Goal: Task Accomplishment & Management: Use online tool/utility

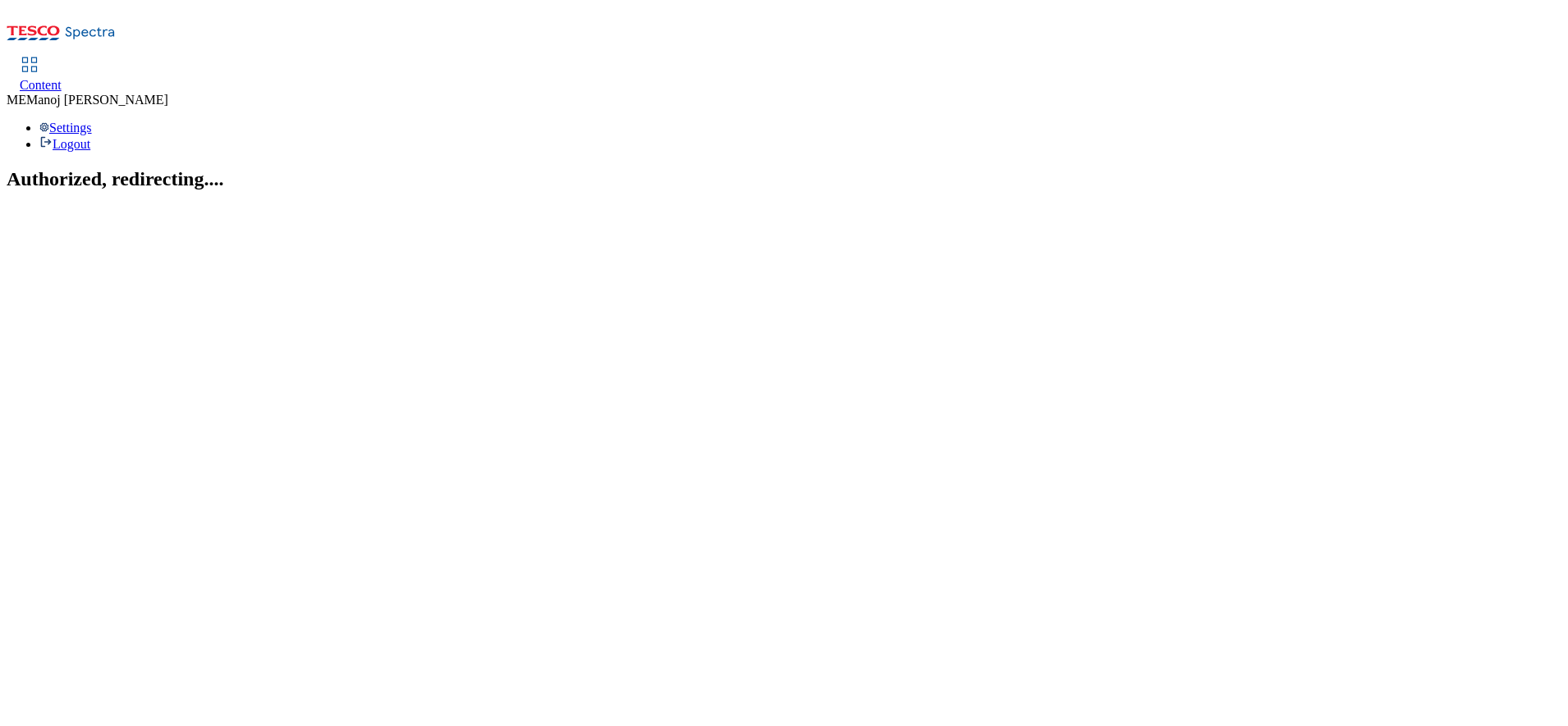
click at [62, 59] on link "Content" at bounding box center [41, 75] width 42 height 35
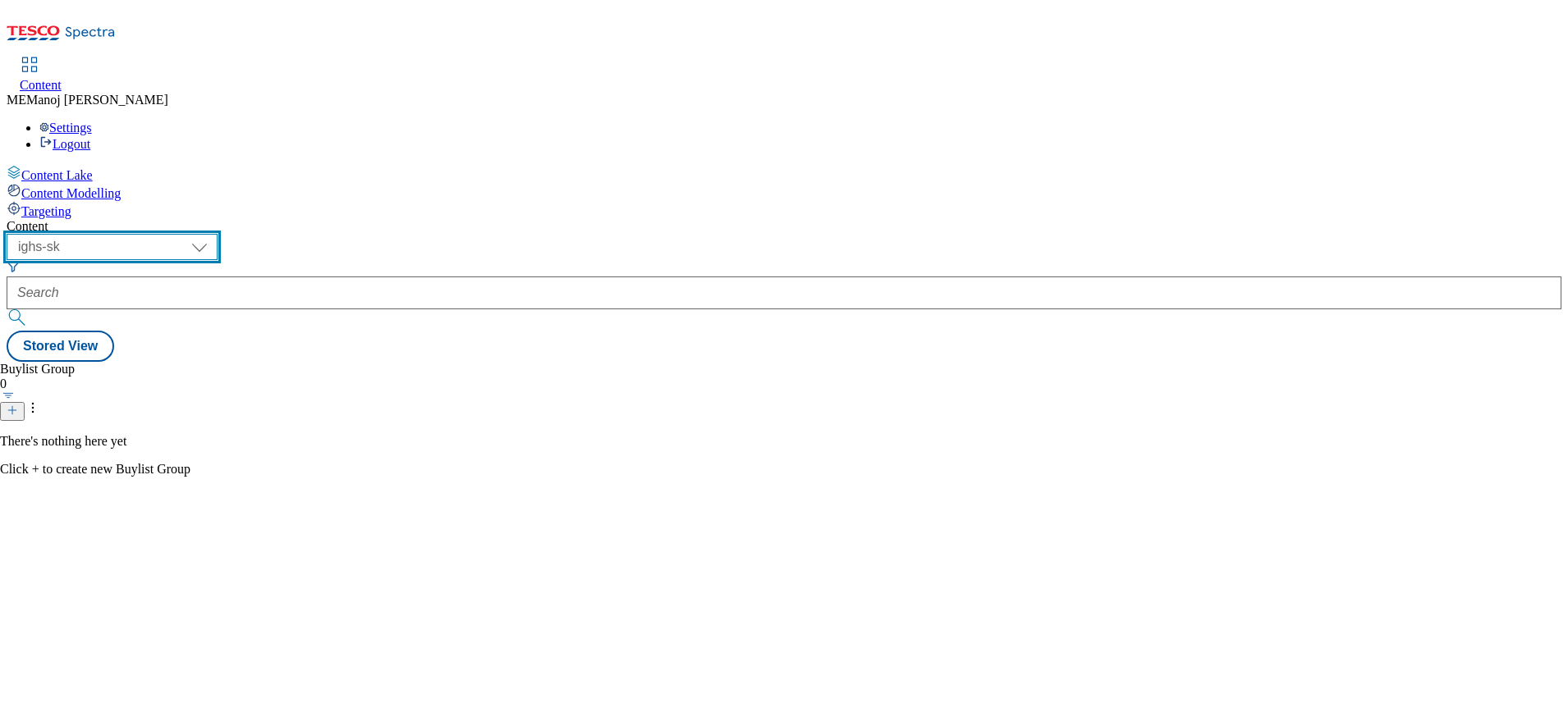
click at [217, 234] on select "ghs-roi ghs-uk ighs-cz ighs-hu ighs-sk" at bounding box center [112, 247] width 211 height 26
select select "ghs-roi"
click at [213, 234] on select "ghs-roi ghs-uk ighs-cz ighs-hu ighs-sk" at bounding box center [112, 247] width 211 height 26
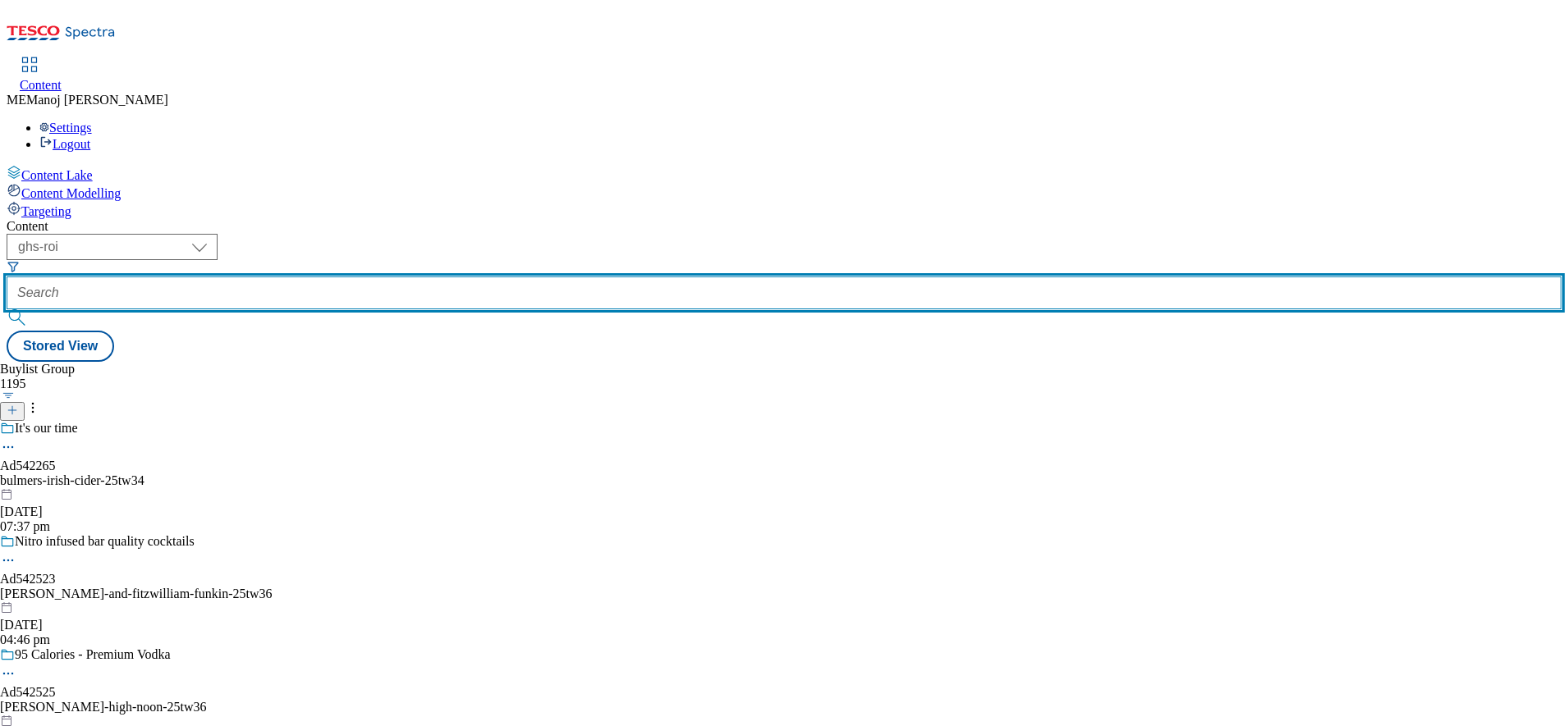
click at [399, 277] on input "text" at bounding box center [784, 293] width 1555 height 33
click at [365, 277] on input "text" at bounding box center [784, 293] width 1555 height 33
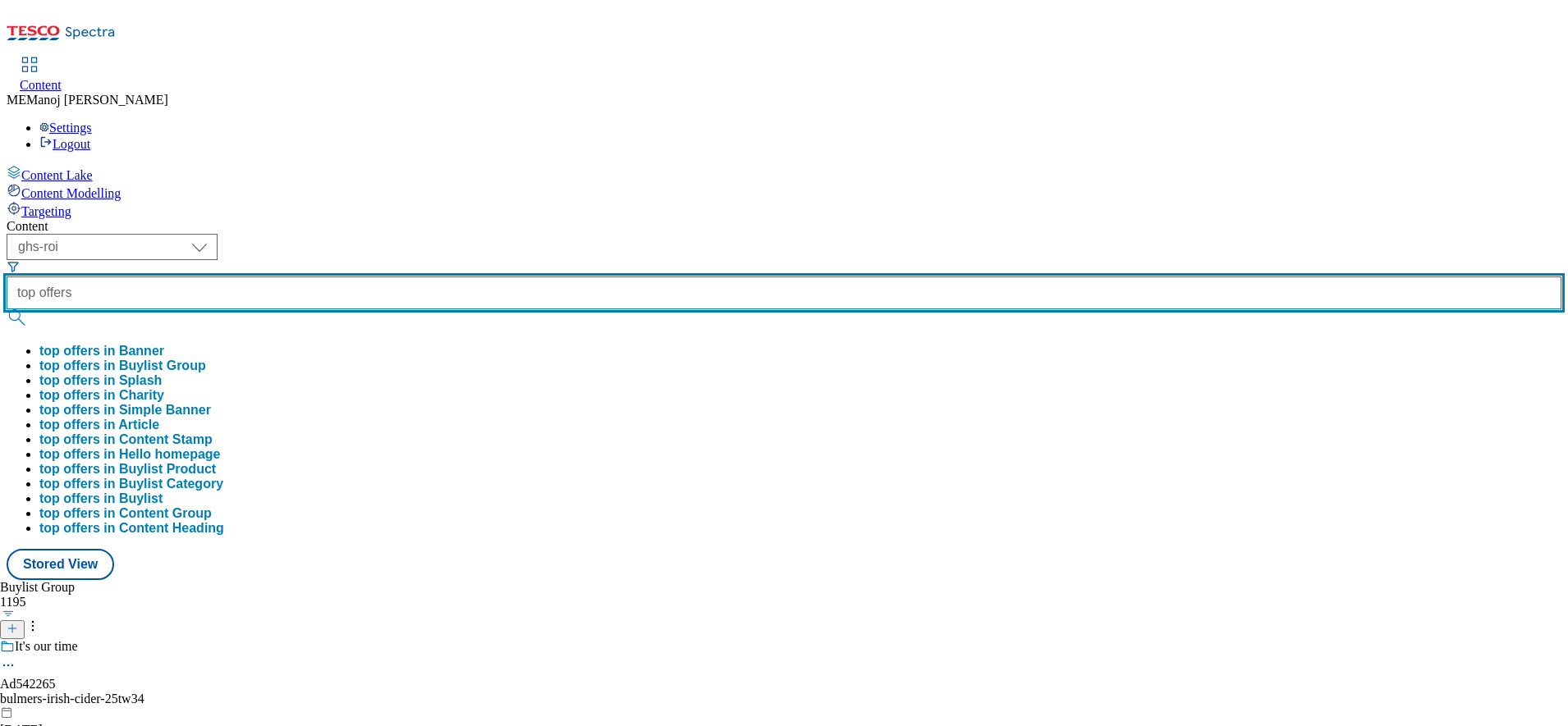
type input "top offers"
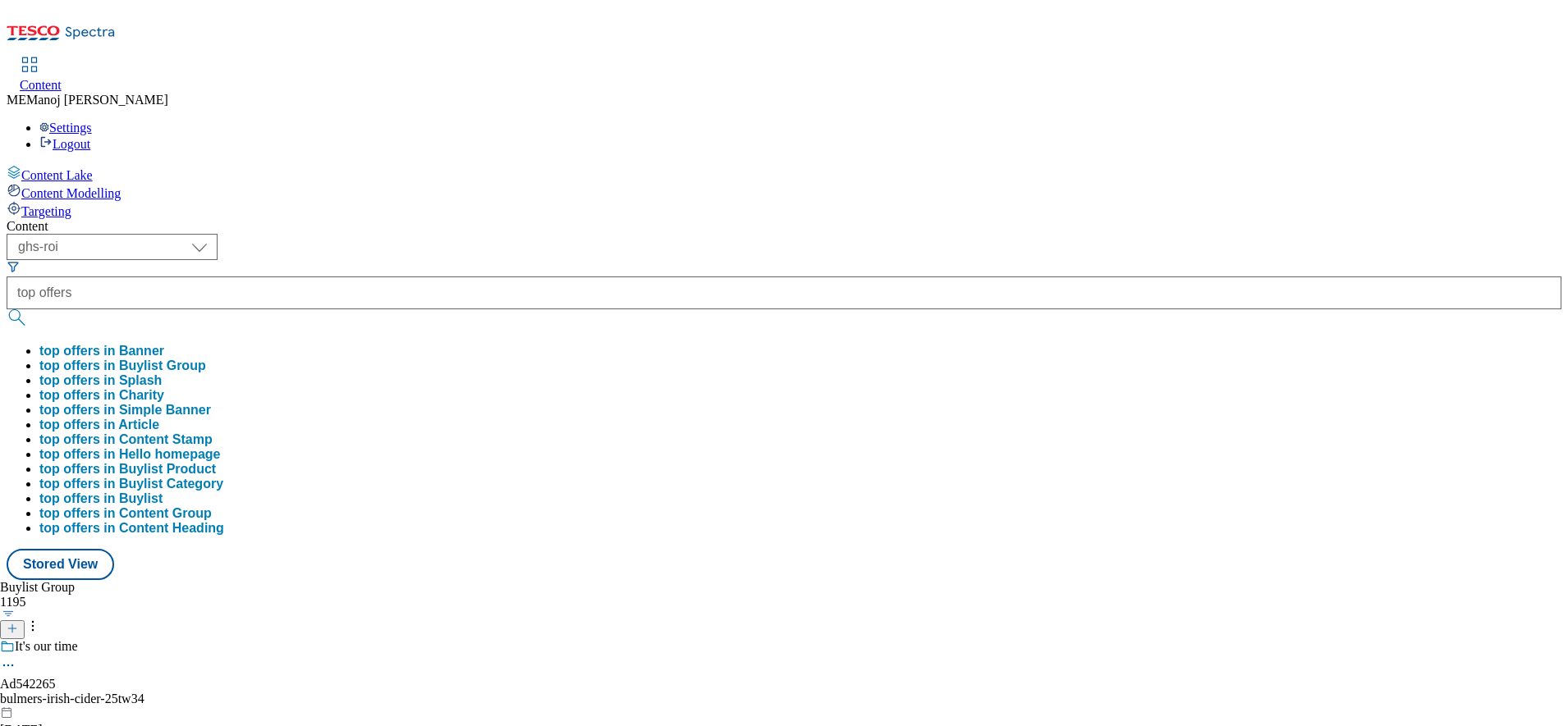
click at [206, 359] on button "top offers in Buylist Group" at bounding box center [123, 366] width 167 height 15
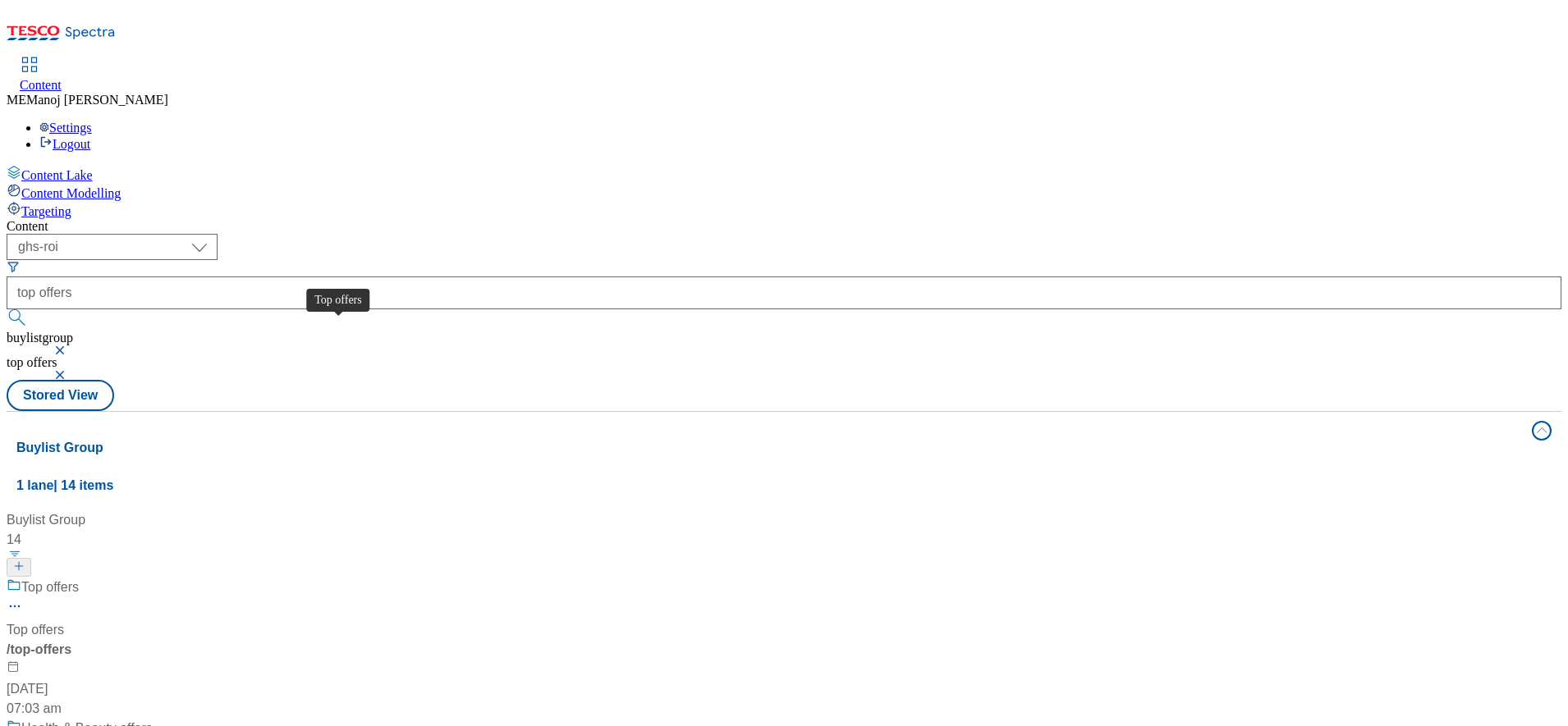
click at [78, 577] on div "Top offers" at bounding box center [51, 587] width 58 height 20
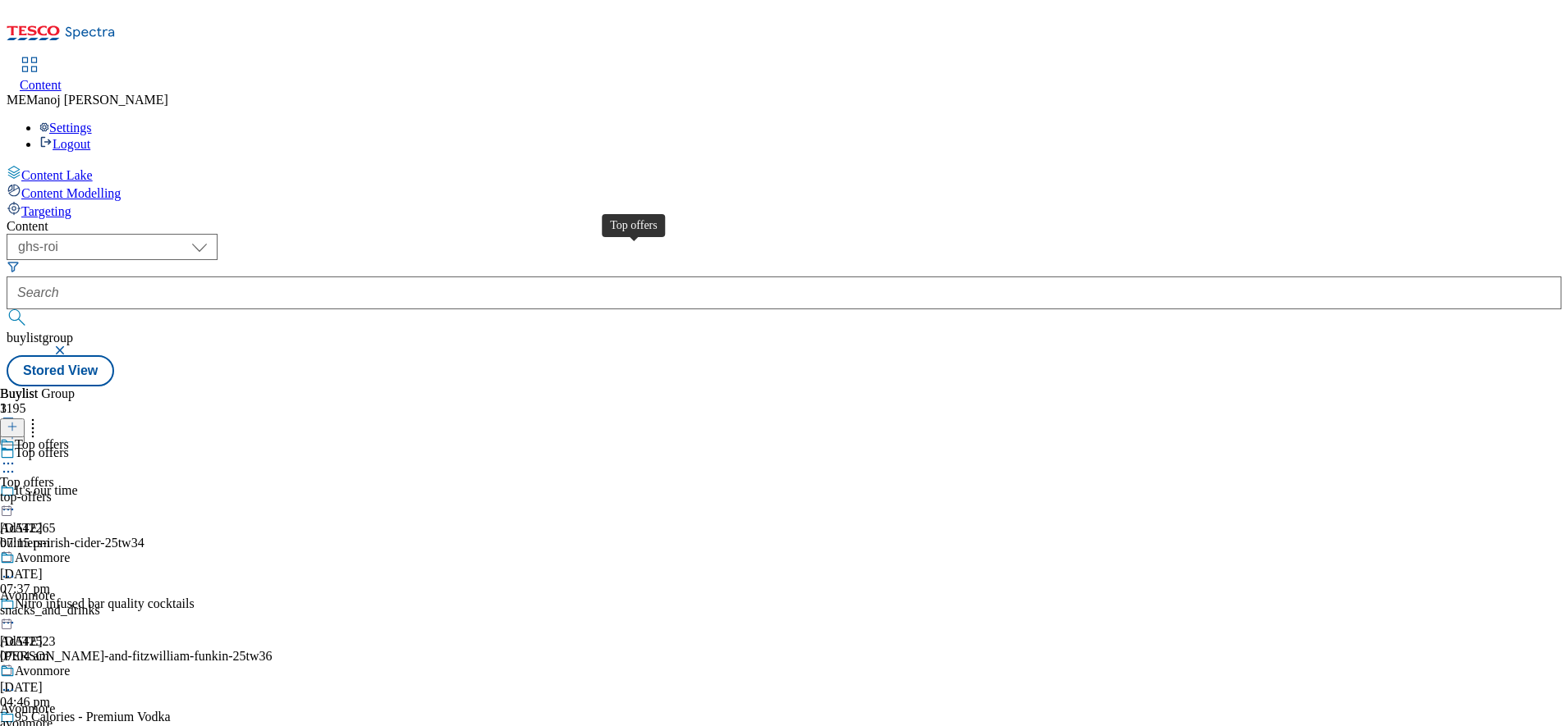
click at [68, 437] on div "Top offers" at bounding box center [42, 444] width 55 height 15
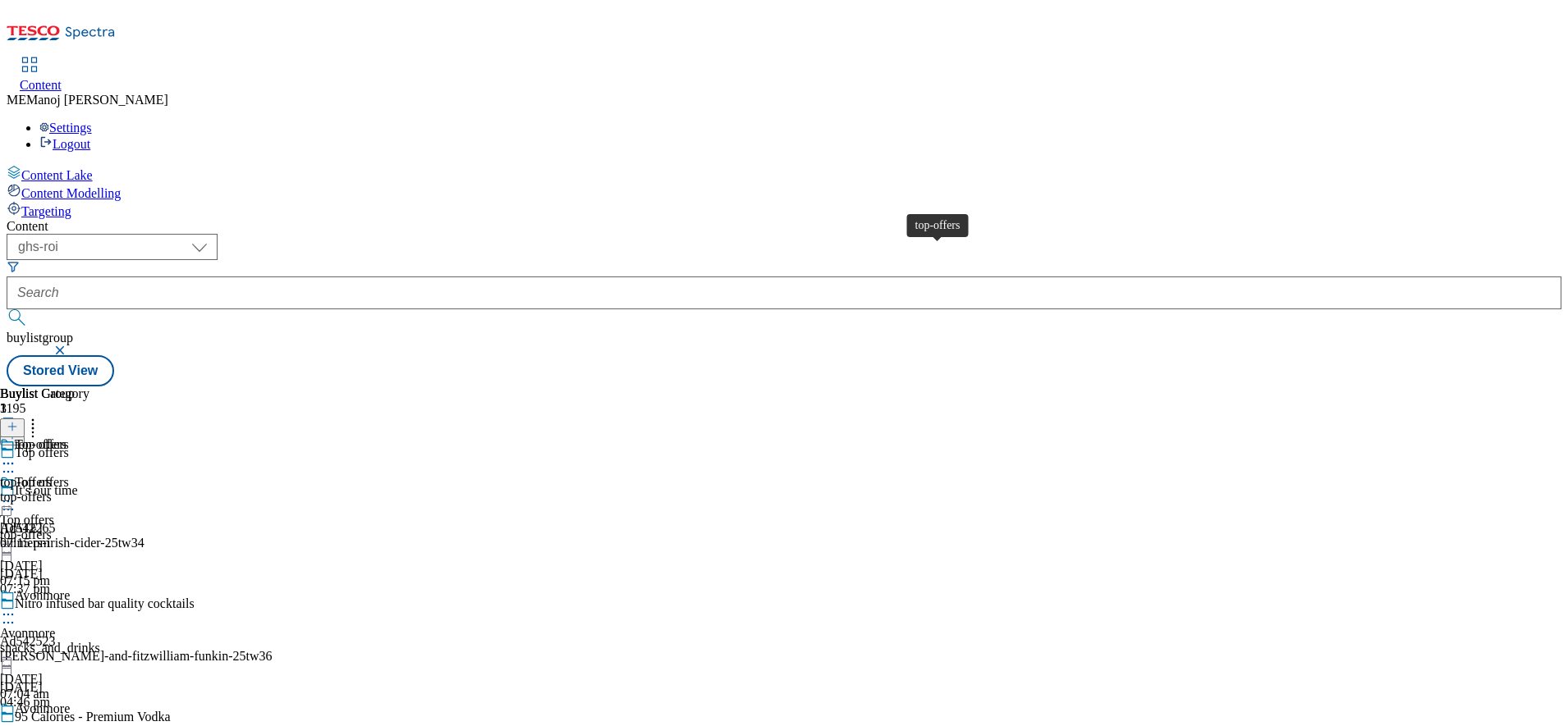
click at [66, 437] on div "top-offers" at bounding box center [41, 444] width 52 height 15
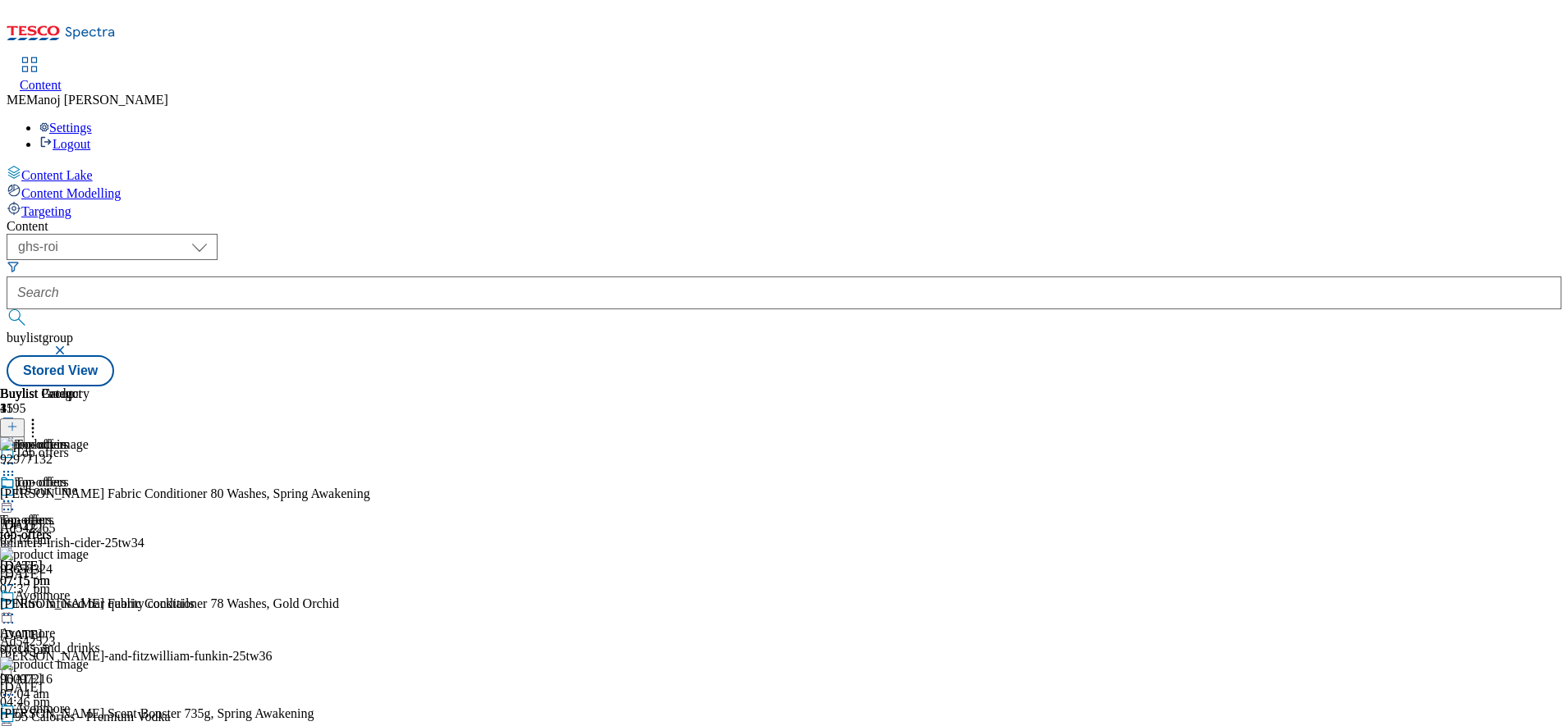
click at [41, 416] on icon at bounding box center [33, 424] width 17 height 17
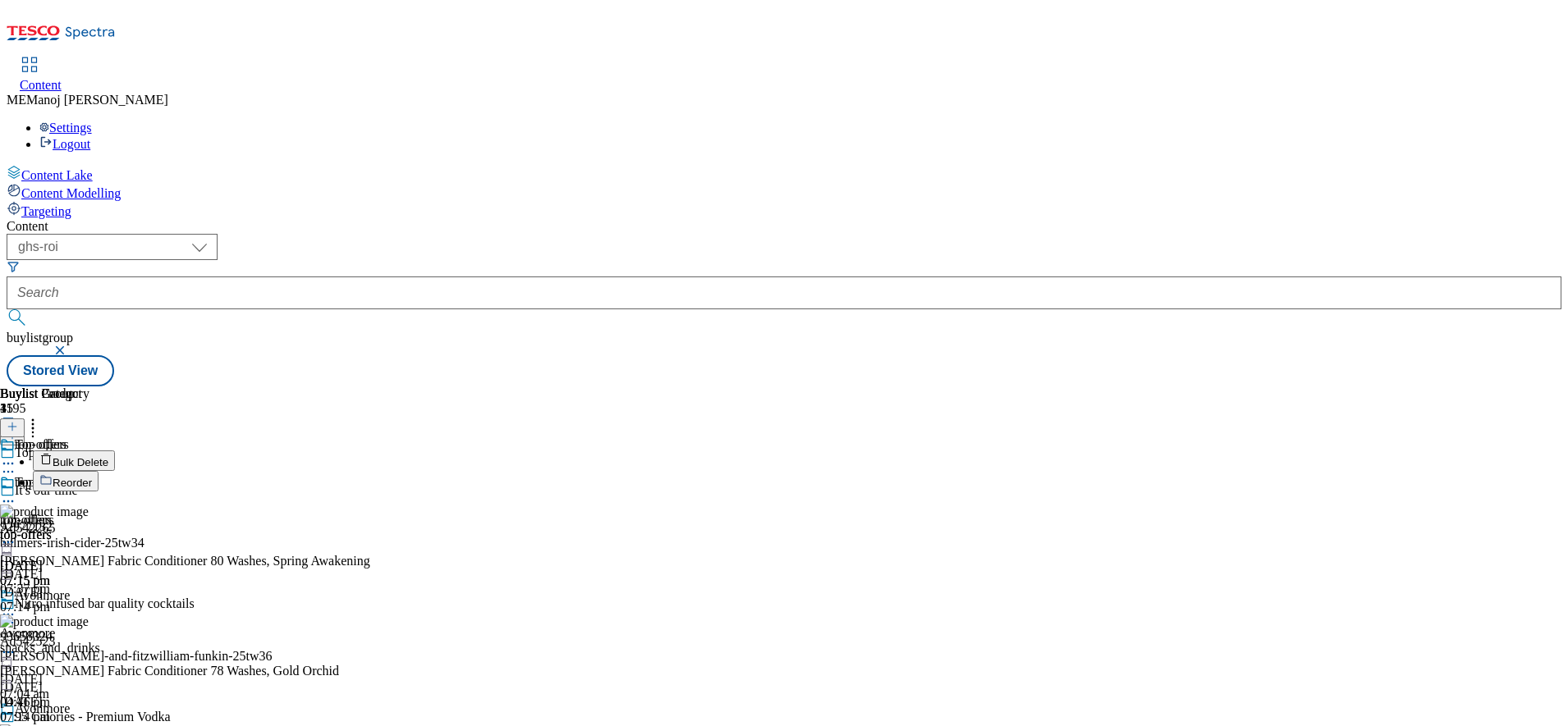
click at [108, 456] on span "Bulk Delete" at bounding box center [80, 462] width 56 height 12
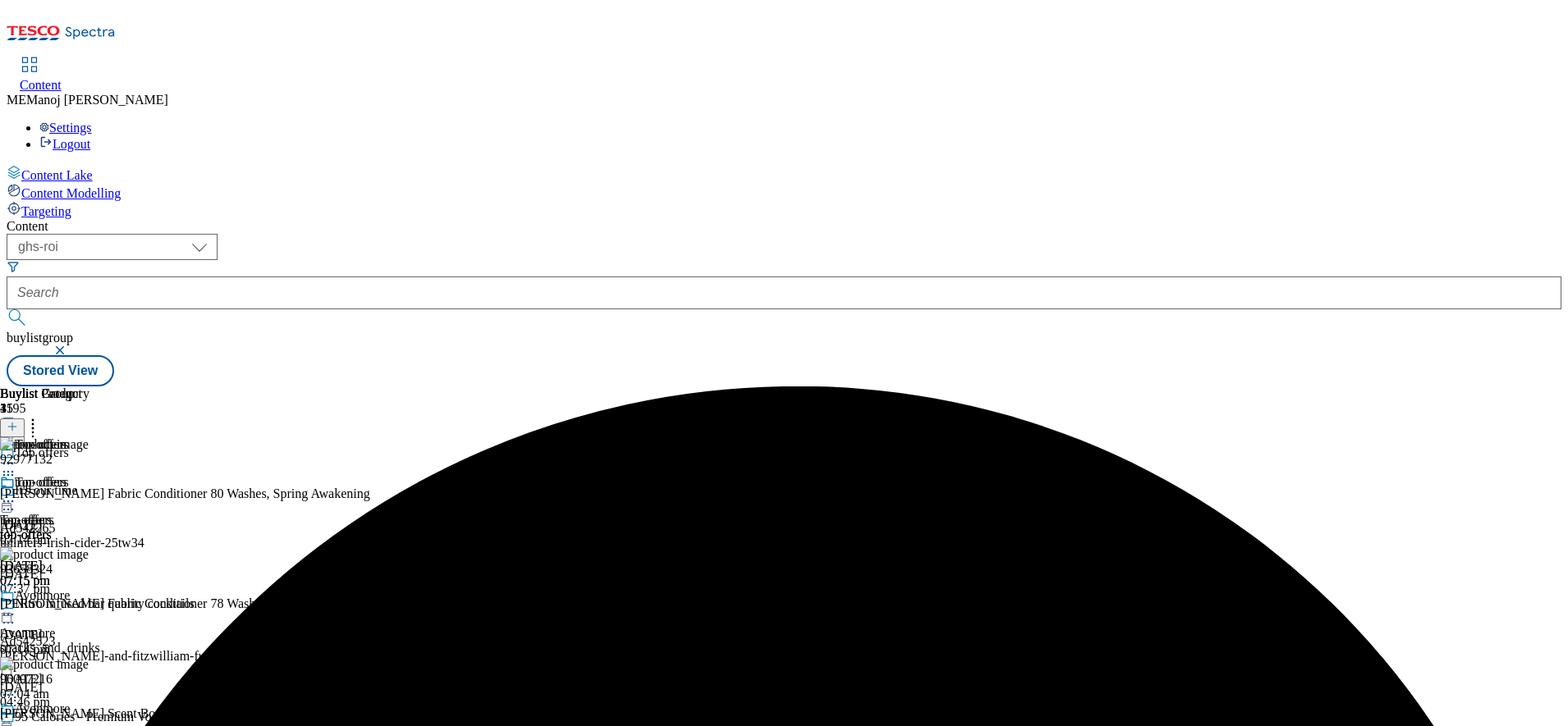
click at [17, 493] on icon at bounding box center [8, 501] width 17 height 17
click at [110, 677] on button "Un-publish" at bounding box center [71, 686] width 77 height 19
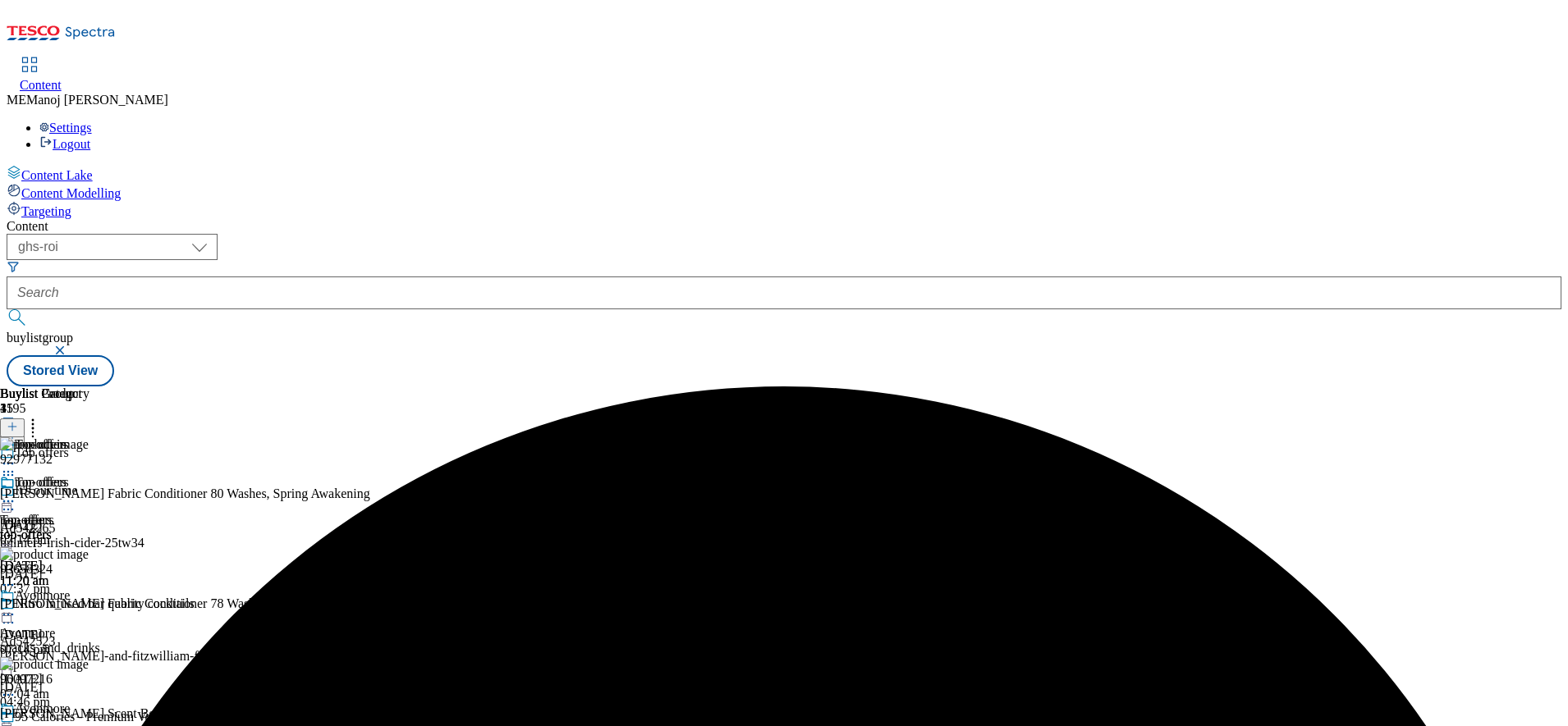
click at [6, 501] on circle at bounding box center [4, 502] width 2 height 2
click at [106, 625] on span "Un-preview" at bounding box center [77, 631] width 55 height 12
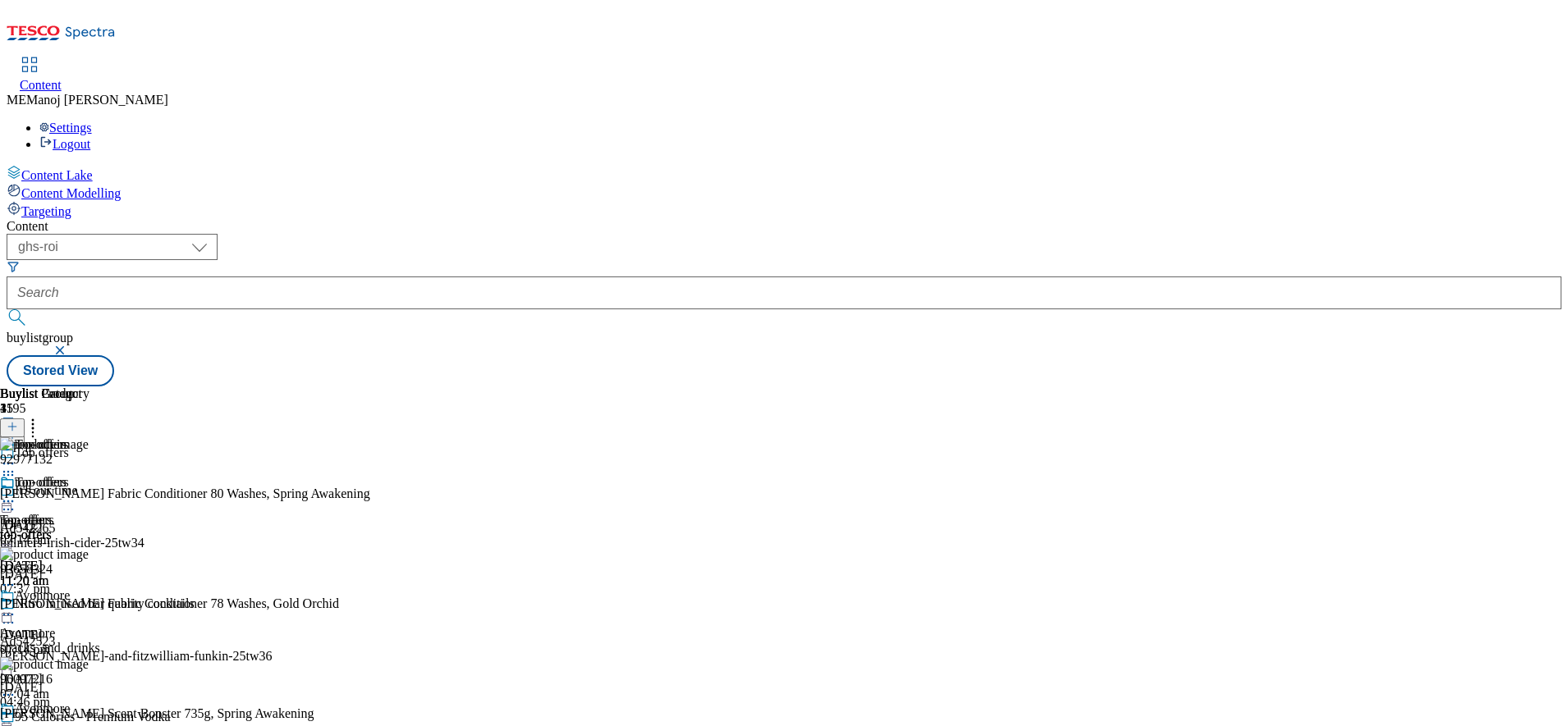
click at [41, 416] on icon at bounding box center [33, 424] width 17 height 17
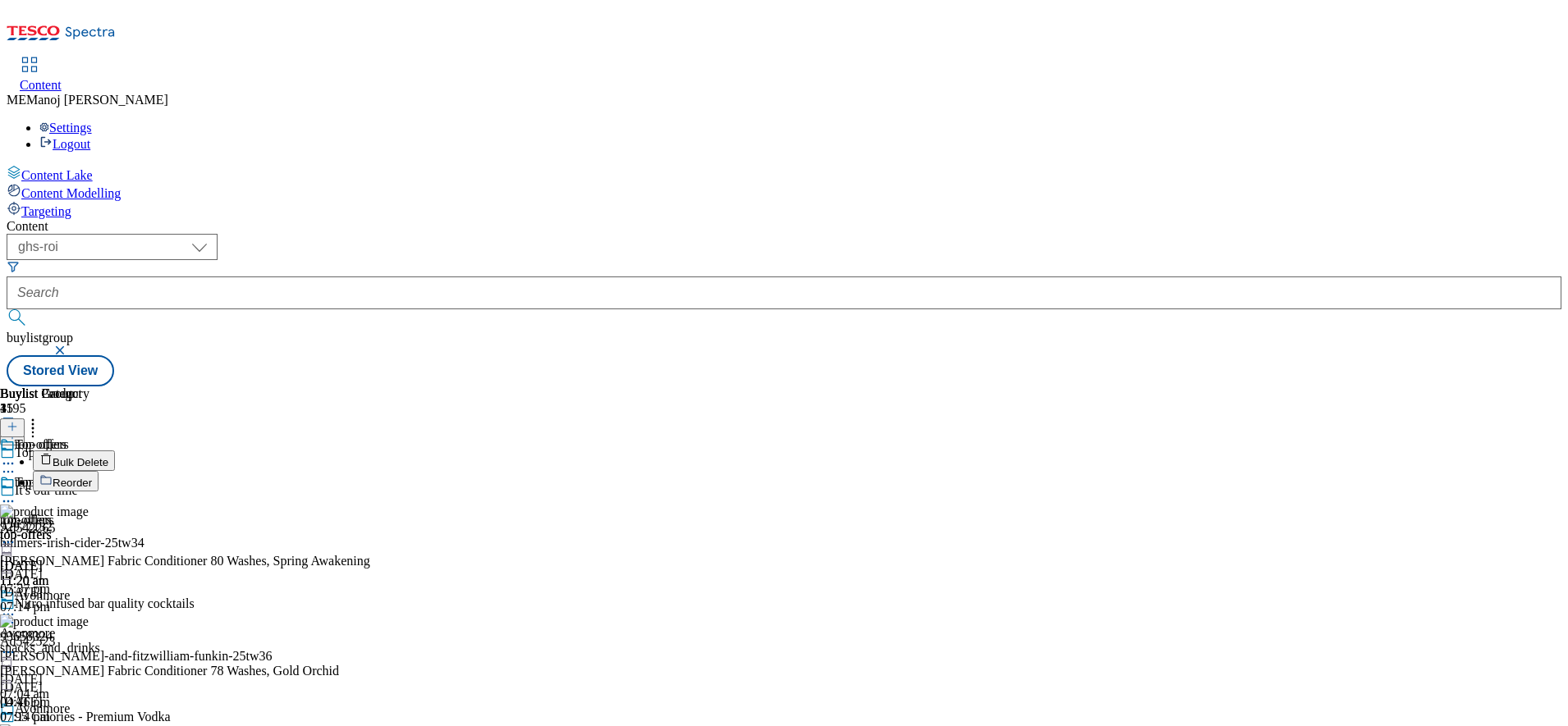
click at [108, 456] on span "Bulk Delete" at bounding box center [80, 462] width 56 height 12
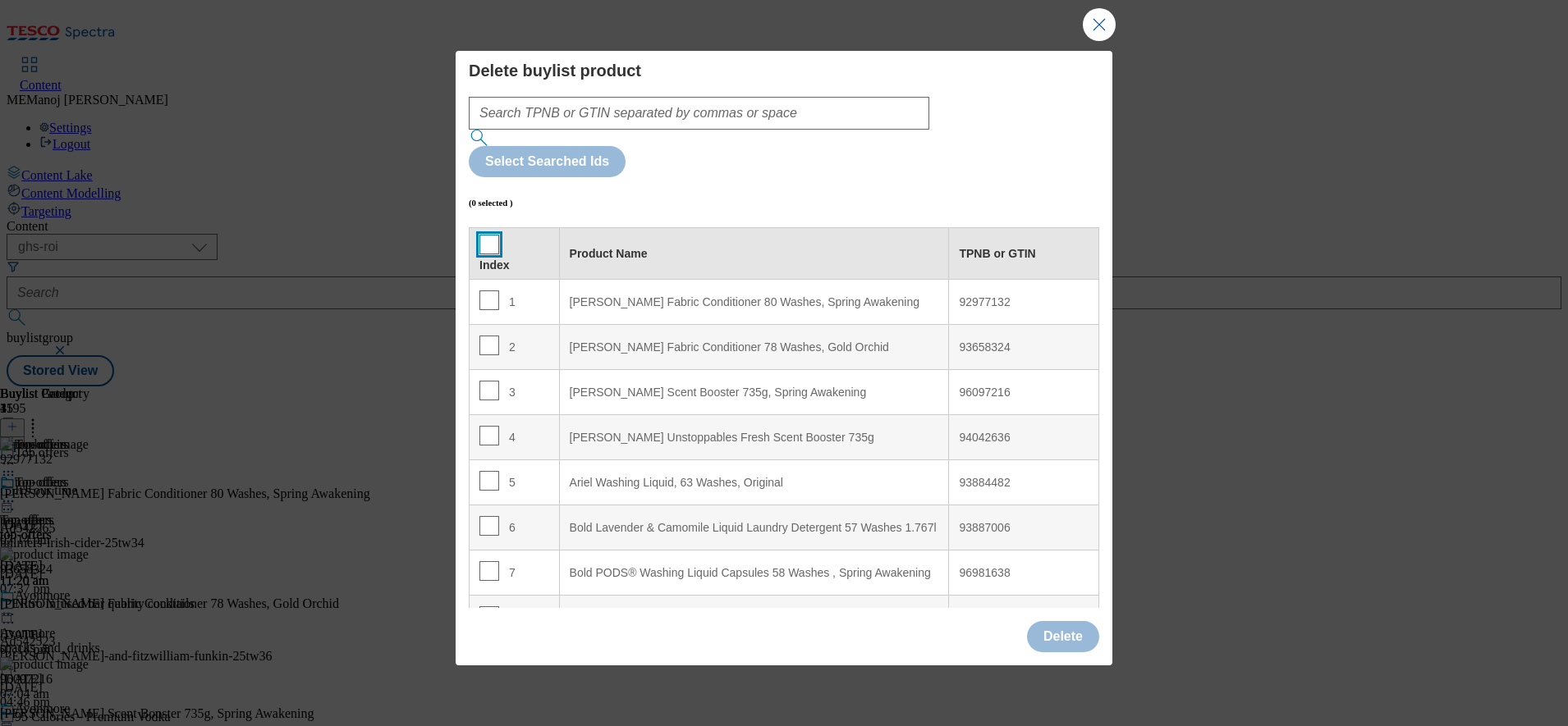
click at [482, 235] on input "Modal" at bounding box center [489, 245] width 20 height 20
checkbox input "true"
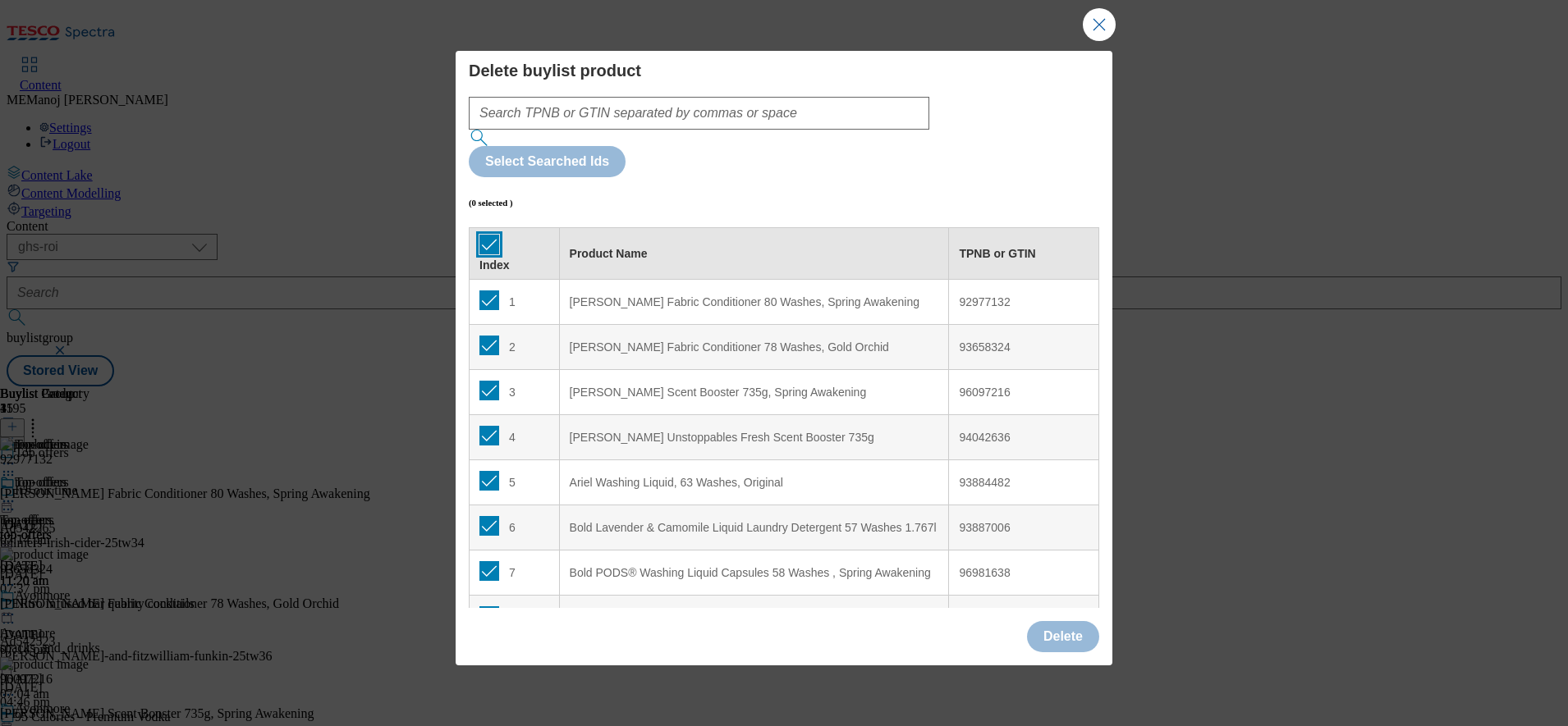
checkbox input "true"
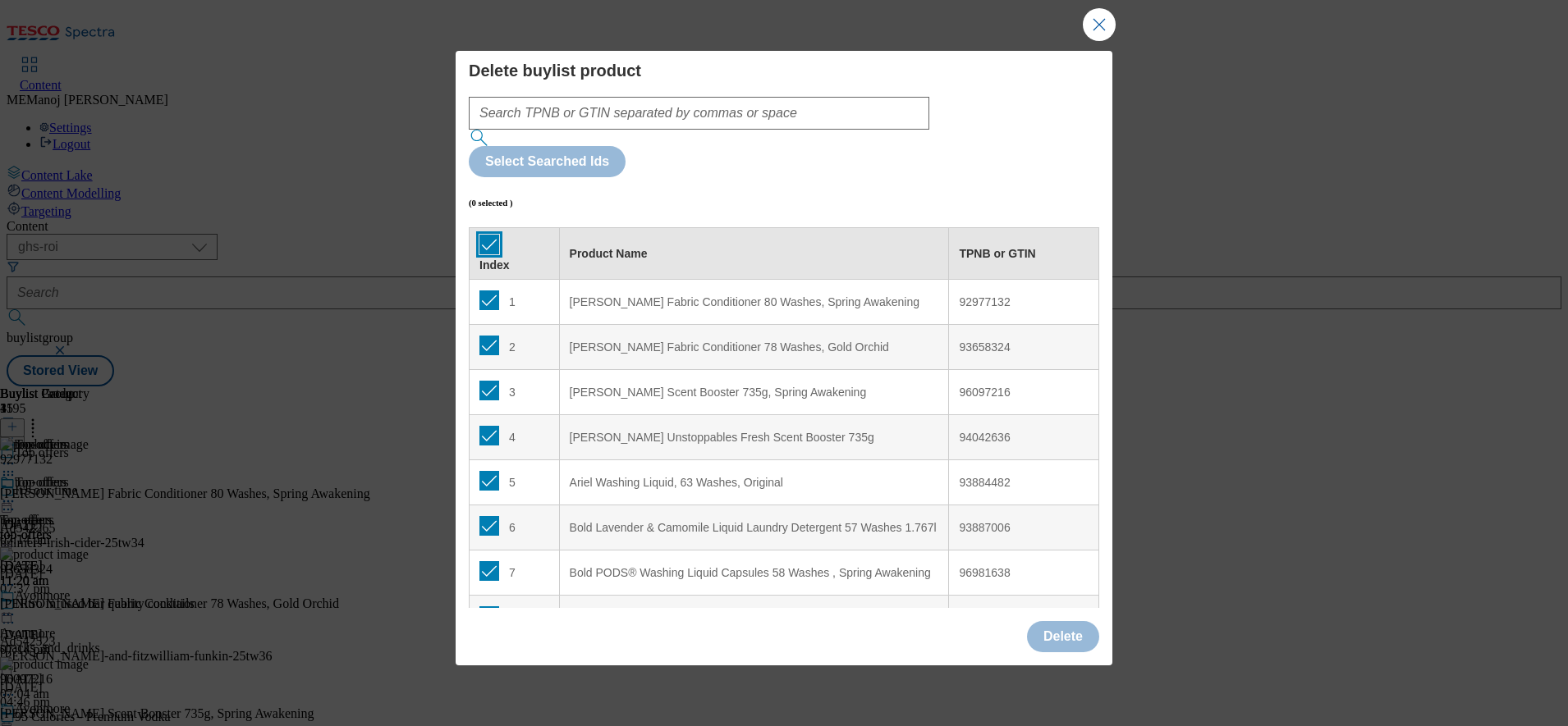
checkbox input "true"
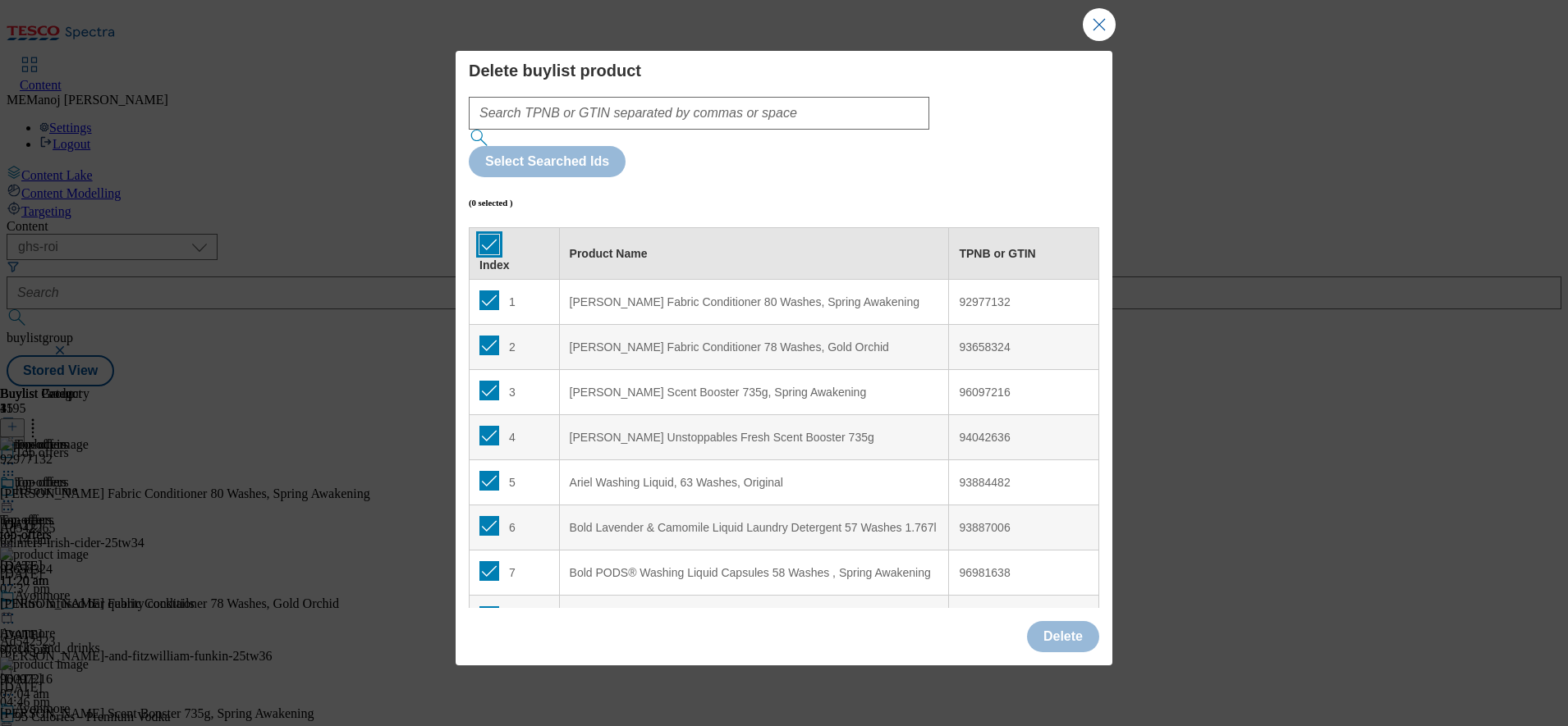
checkbox input "true"
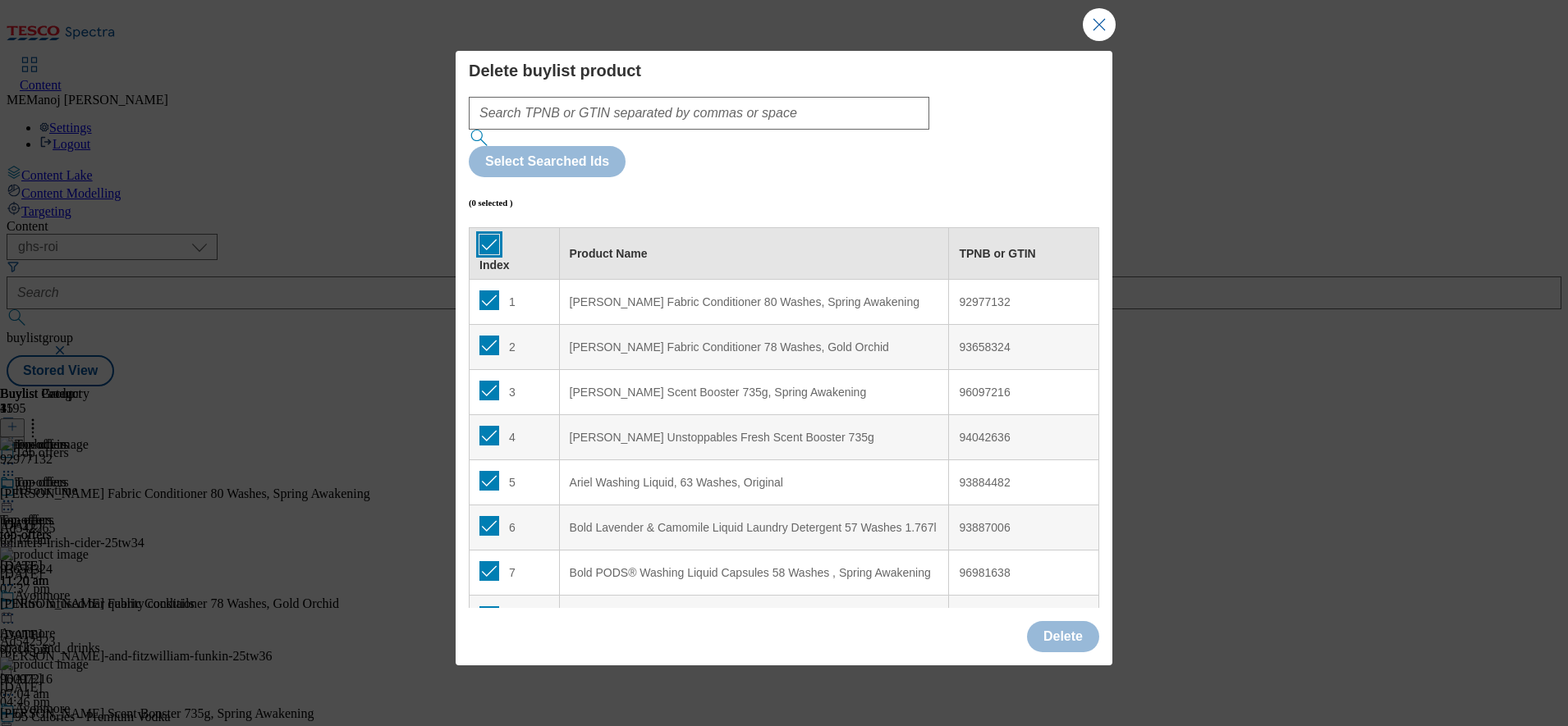
checkbox input "true"
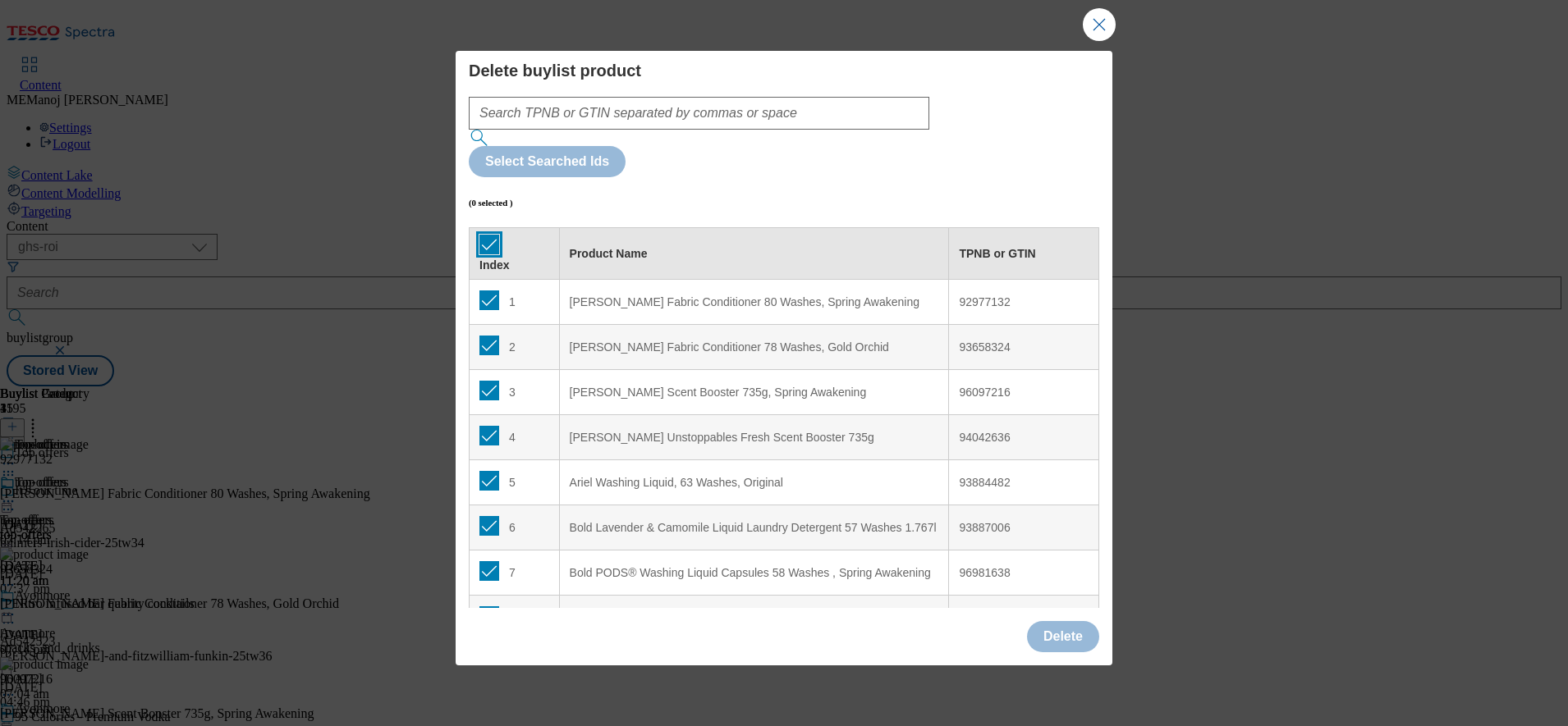
checkbox input "true"
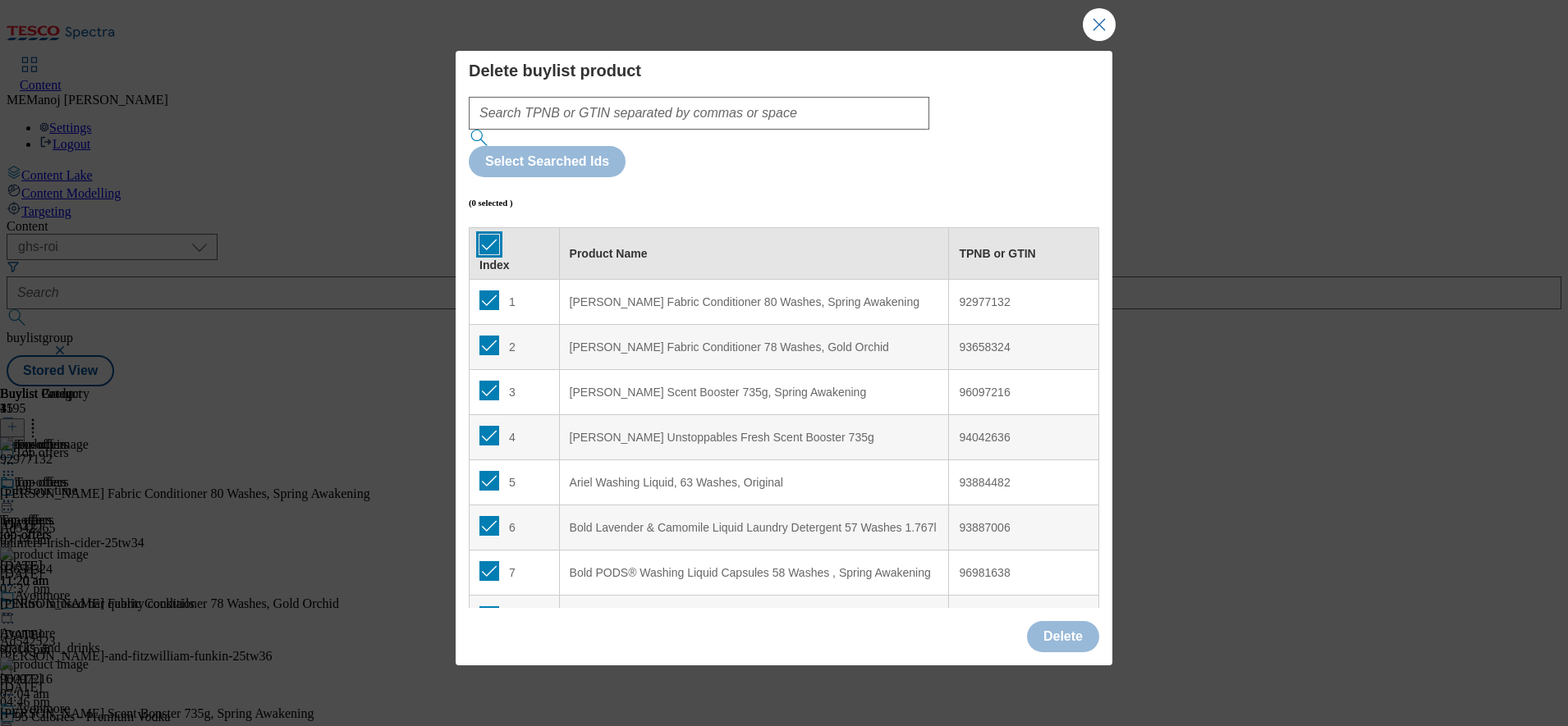
checkbox input "true"
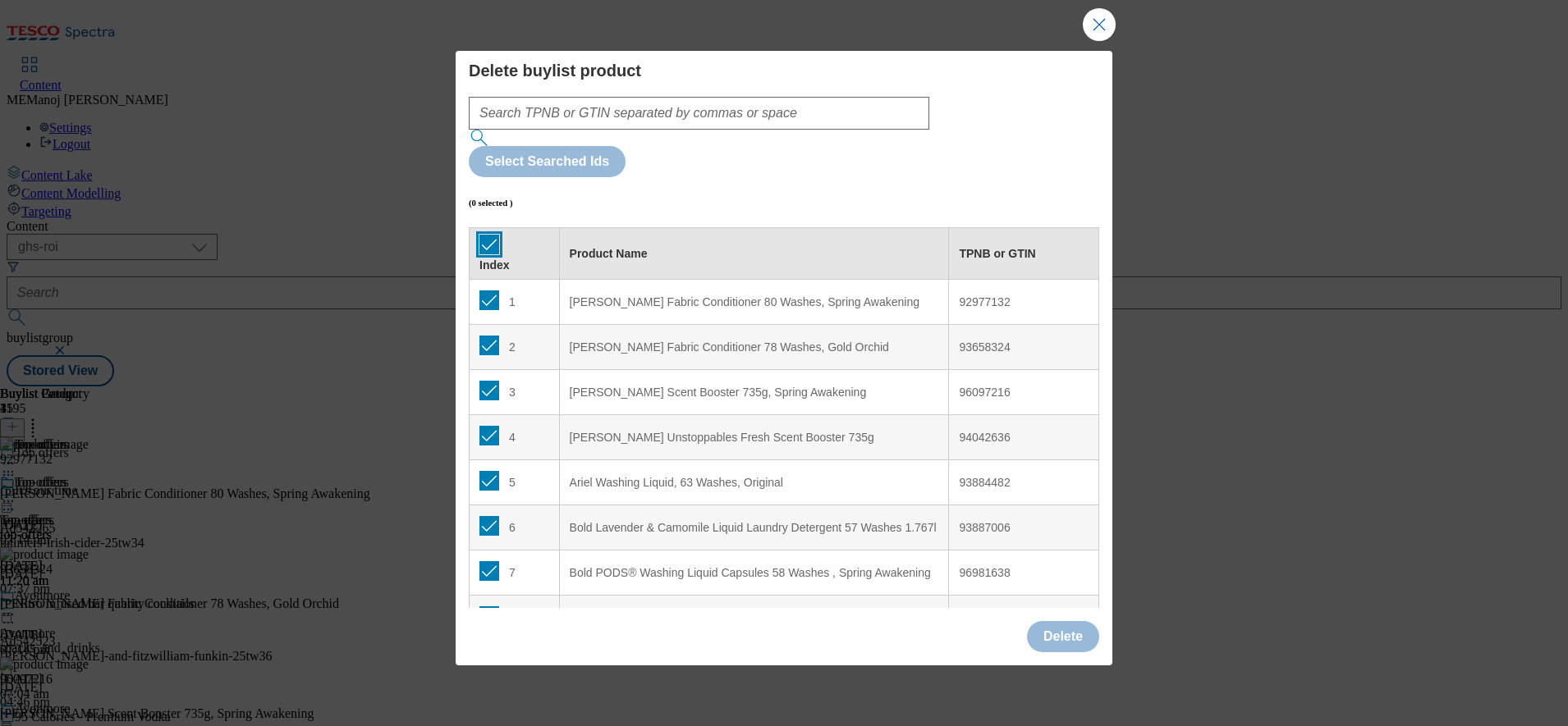
checkbox input "true"
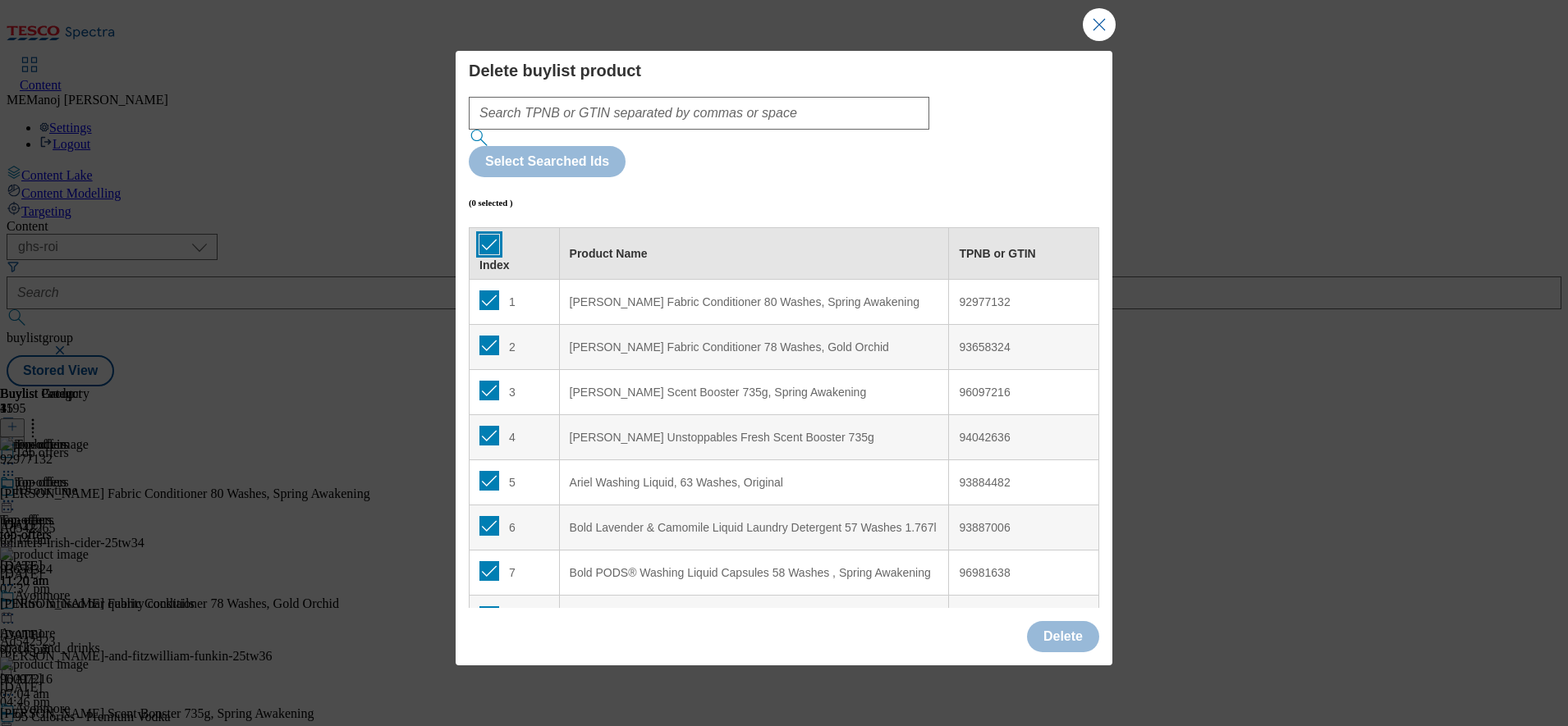
checkbox input "true"
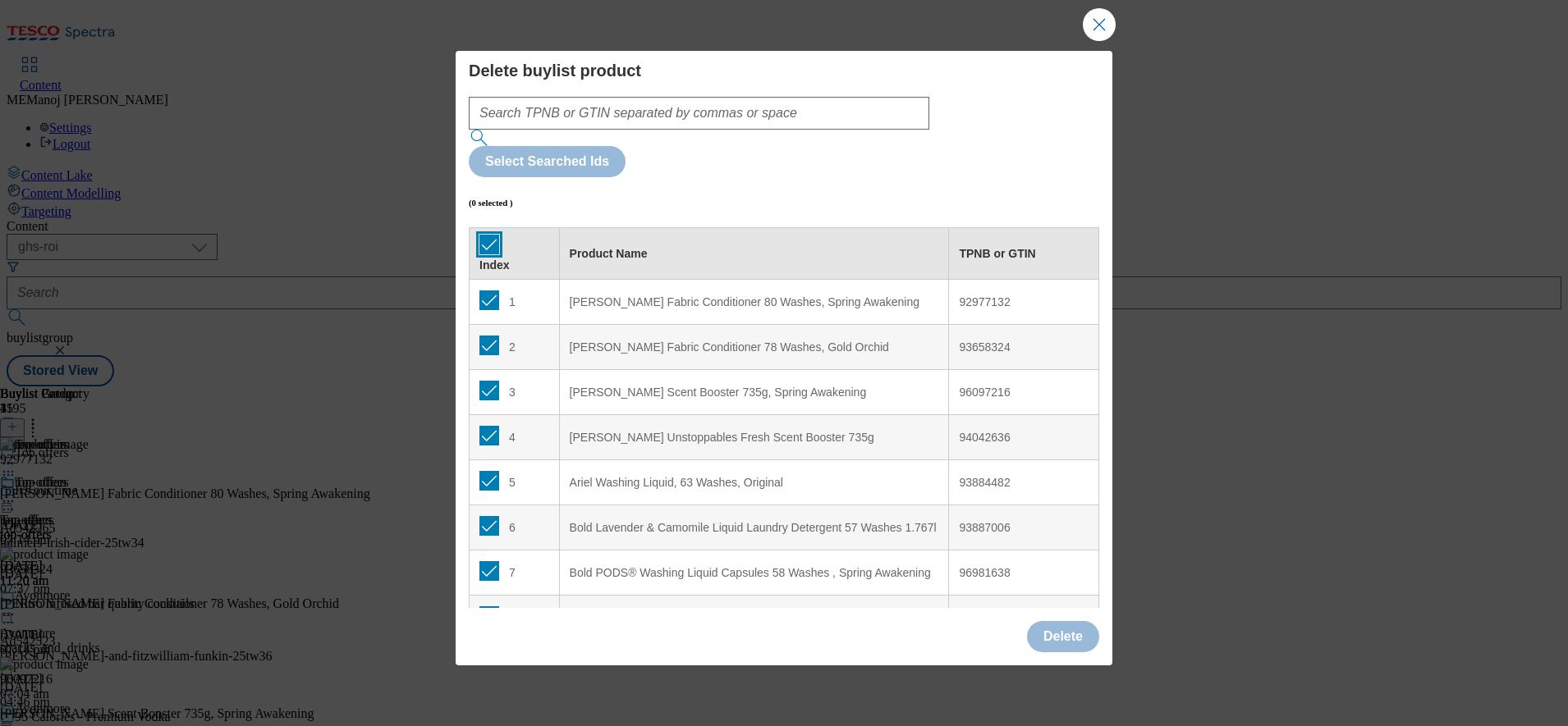
checkbox input "true"
click at [487, 291] on input "Modal" at bounding box center [489, 301] width 20 height 20
checkbox input "false"
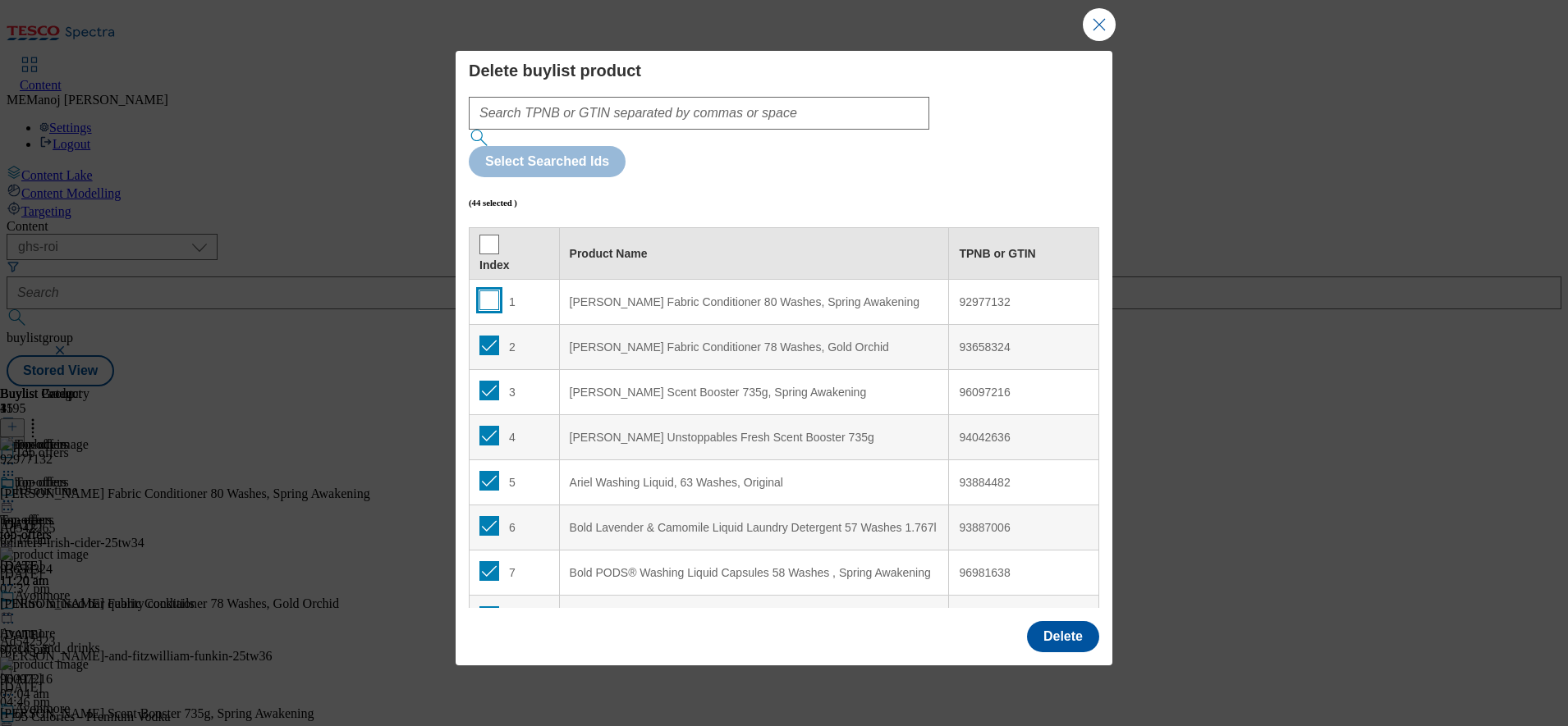
click at [482, 291] on input "Modal" at bounding box center [489, 301] width 20 height 20
checkbox input "true"
click at [491, 471] on input "Modal" at bounding box center [489, 481] width 20 height 20
checkbox input "false"
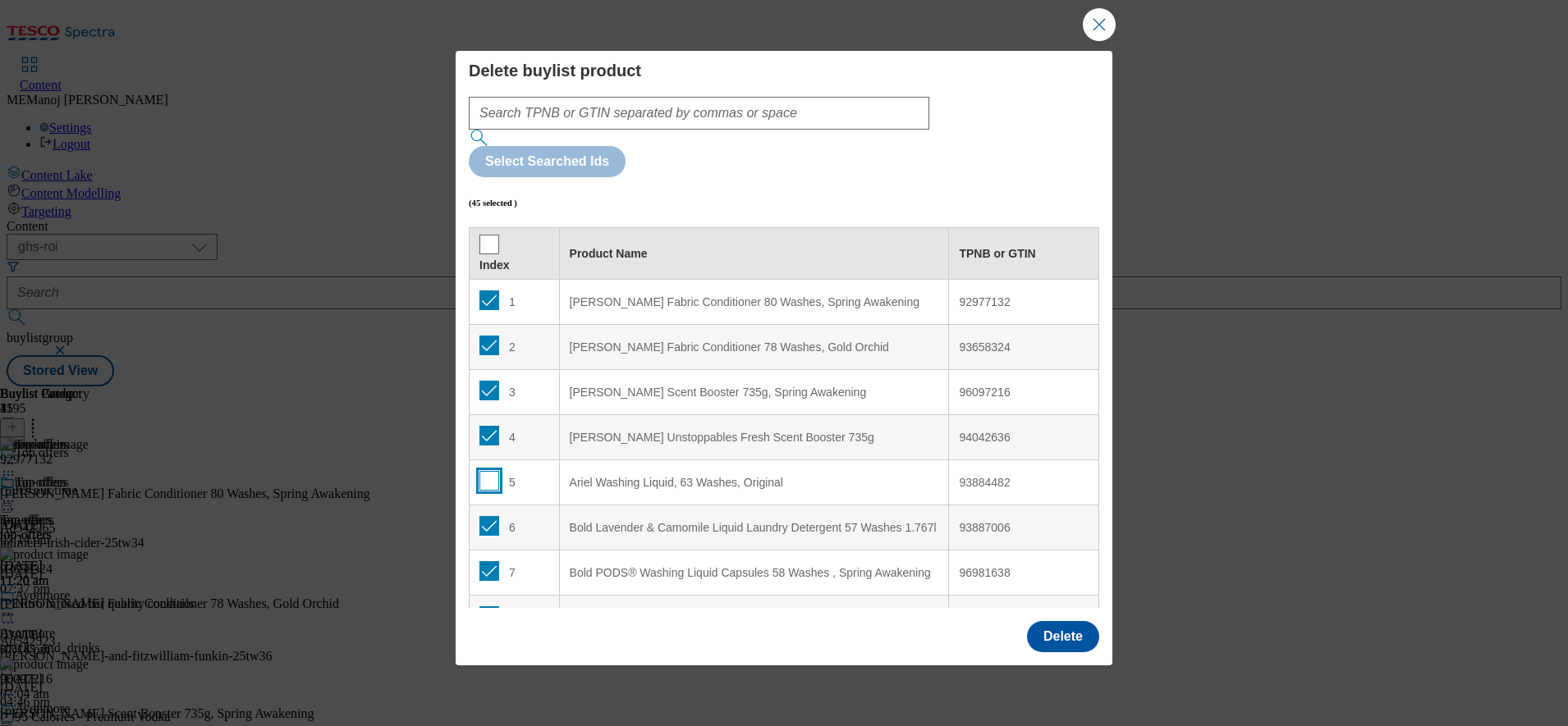
checkbox input "false"
click at [1079, 621] on button "Delete" at bounding box center [1063, 636] width 72 height 31
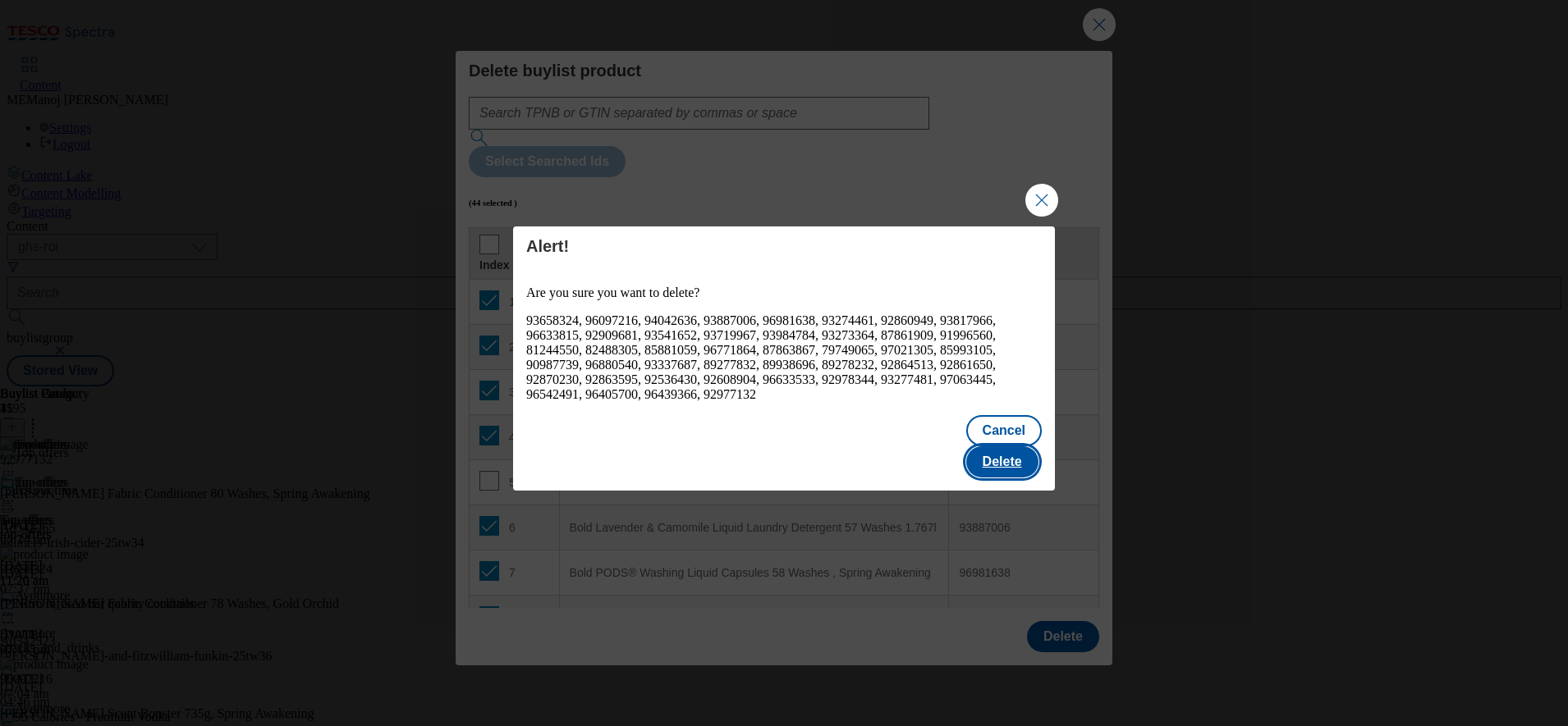
click at [1027, 456] on button "Delete" at bounding box center [1002, 461] width 72 height 31
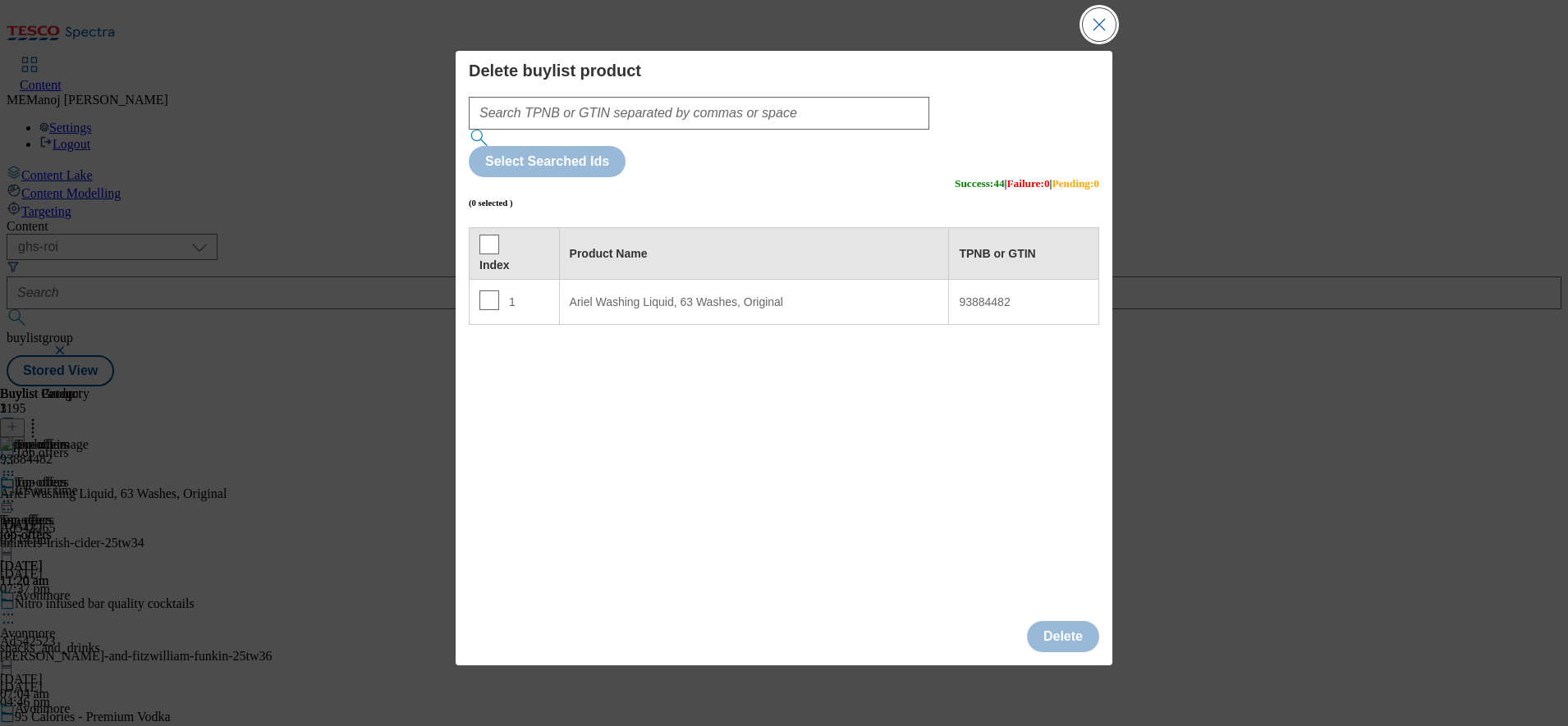
click at [1092, 41] on button "Close Modal" at bounding box center [1099, 24] width 33 height 33
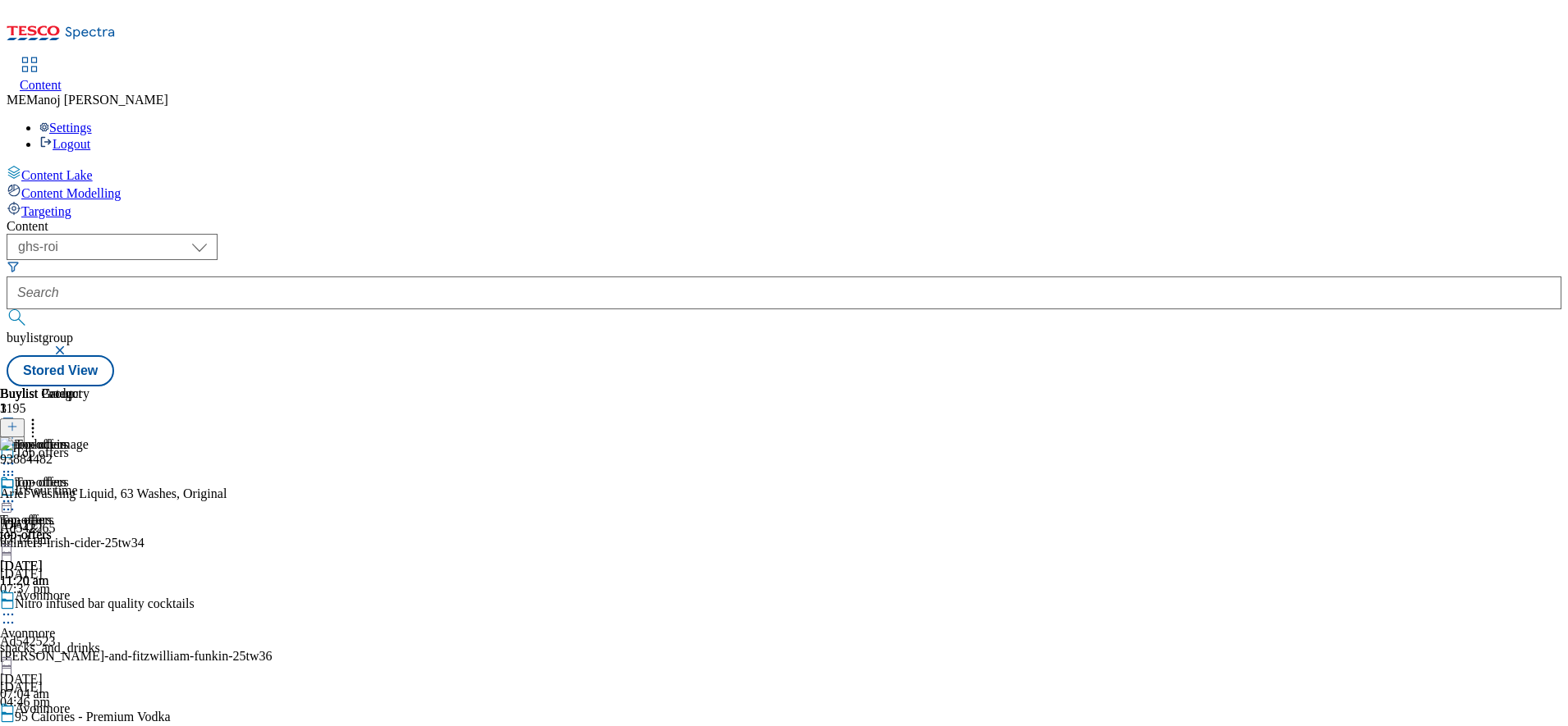
click at [25, 419] on button at bounding box center [12, 427] width 25 height 19
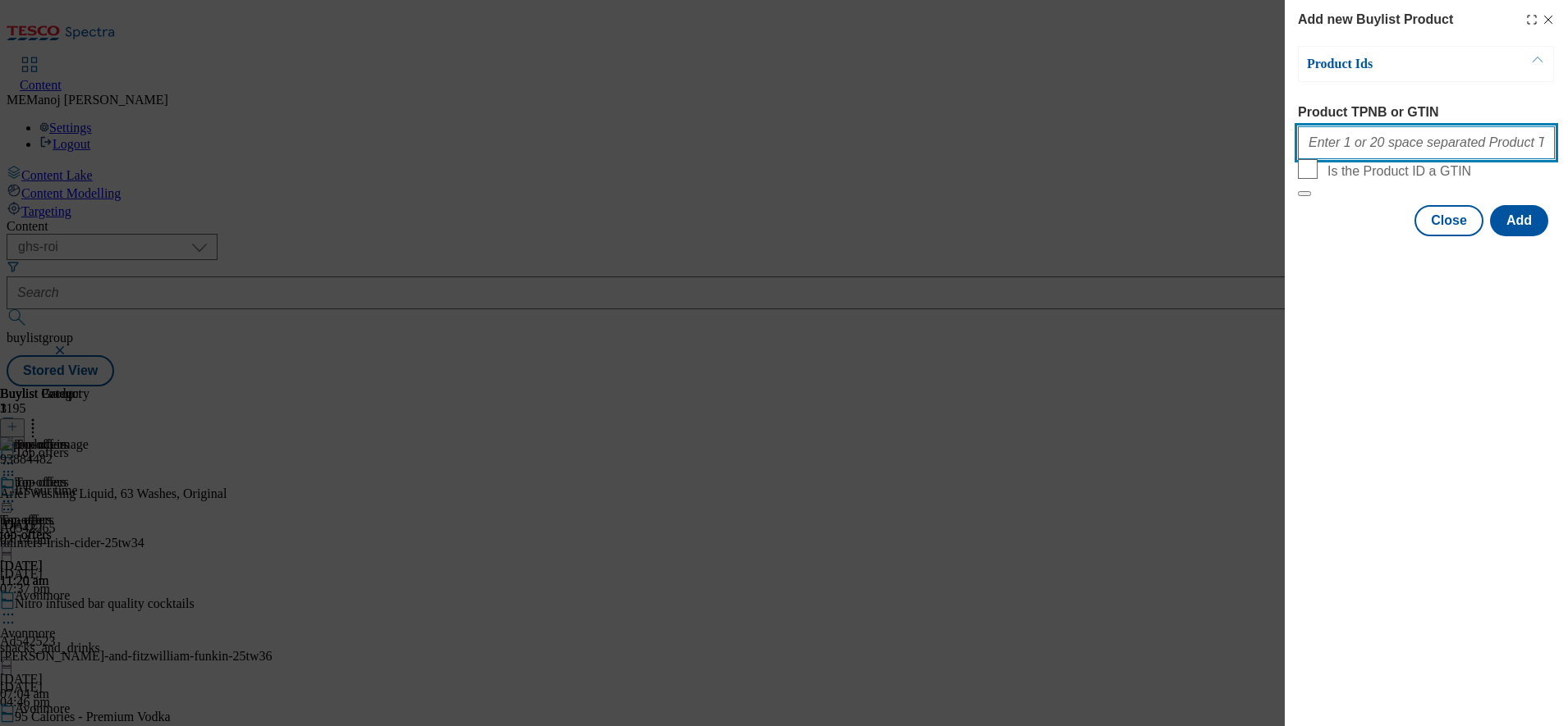
click at [1360, 142] on input "Product TPNB or GTIN" at bounding box center [1426, 142] width 257 height 33
paste input "92809800 92756405 92804015 96771864 87863867 79749065 97021305 96546792 9670772…"
type input "92809800 92756405 92804015 96771864 87863867 79749065 97021305 96546792 9670772…"
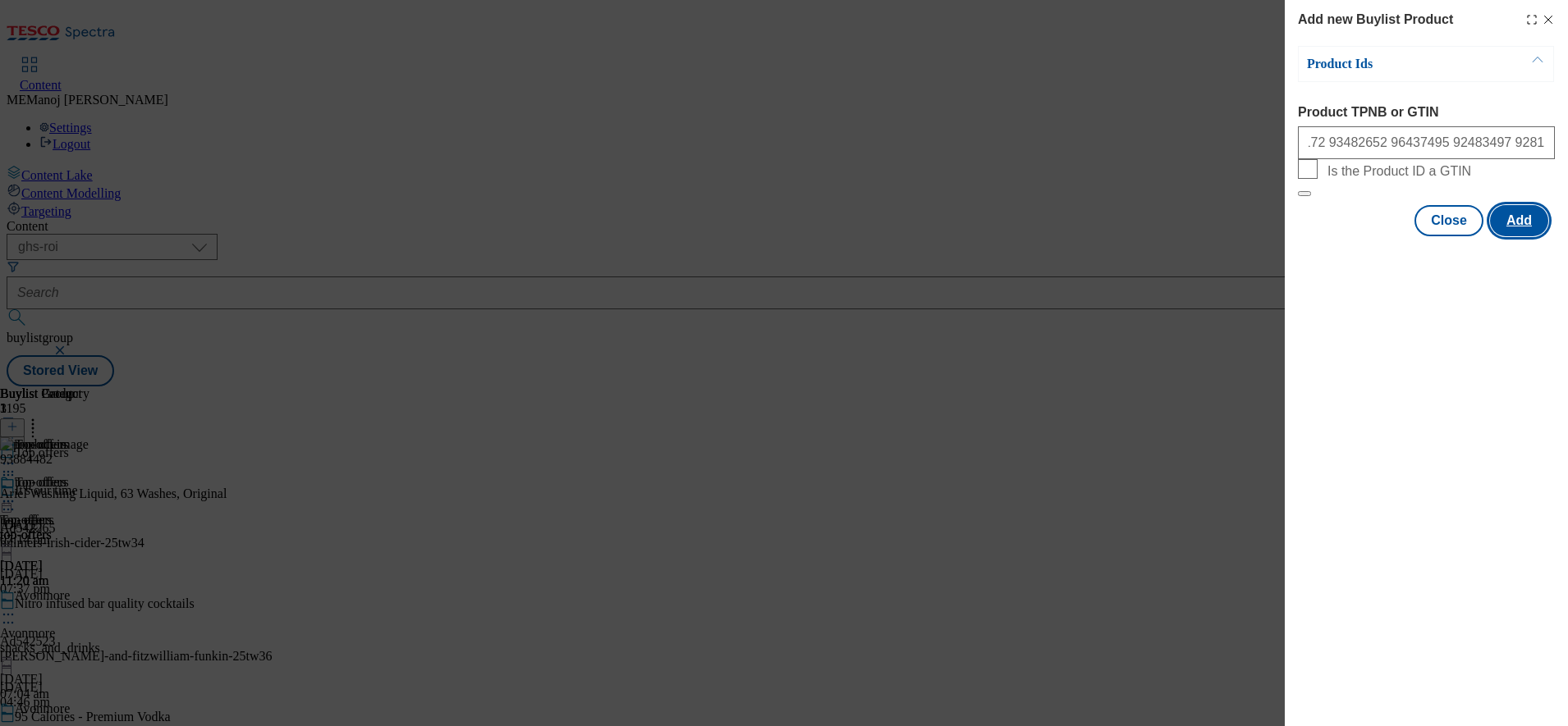
scroll to position [0, 0]
click at [1533, 236] on button "Add" at bounding box center [1519, 220] width 59 height 31
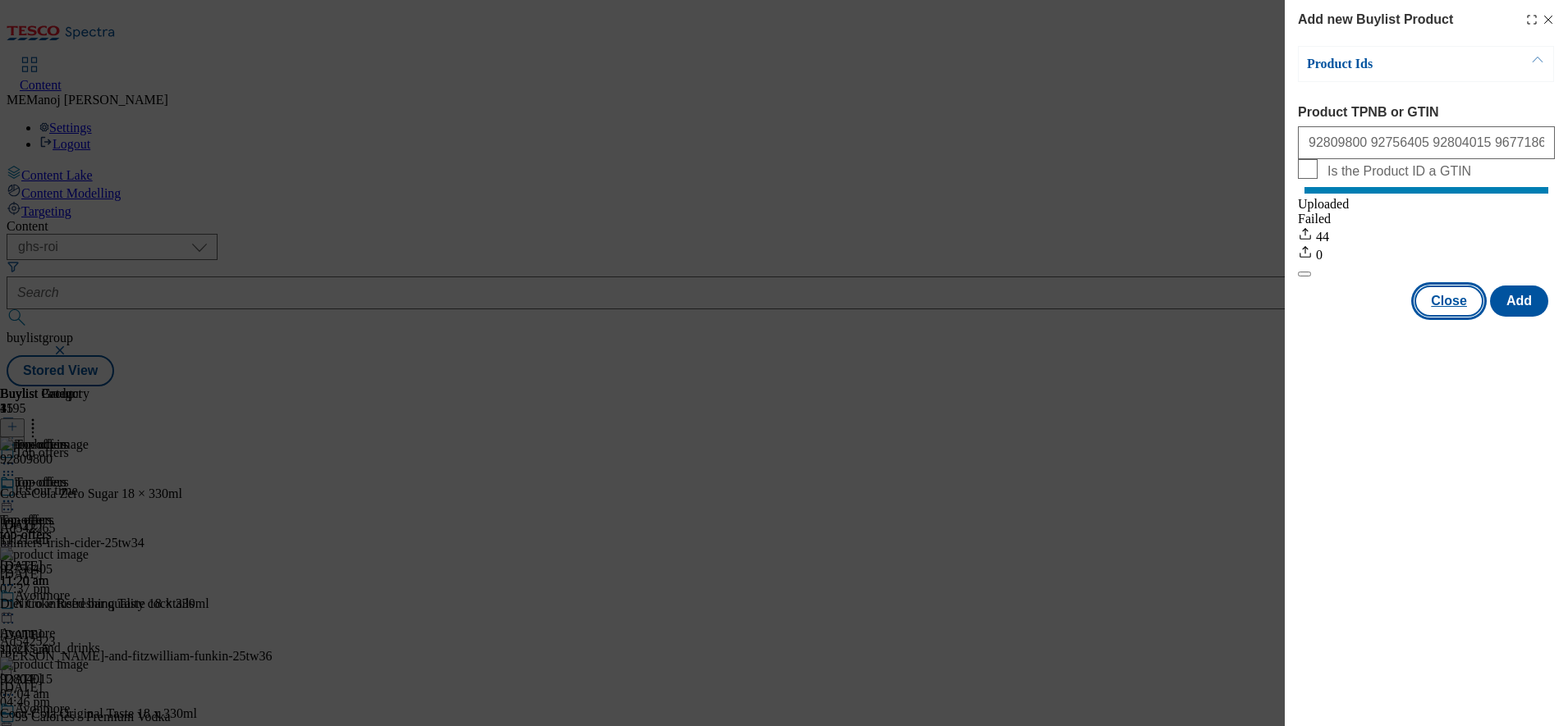
click at [1457, 316] on button "Close" at bounding box center [1448, 301] width 68 height 31
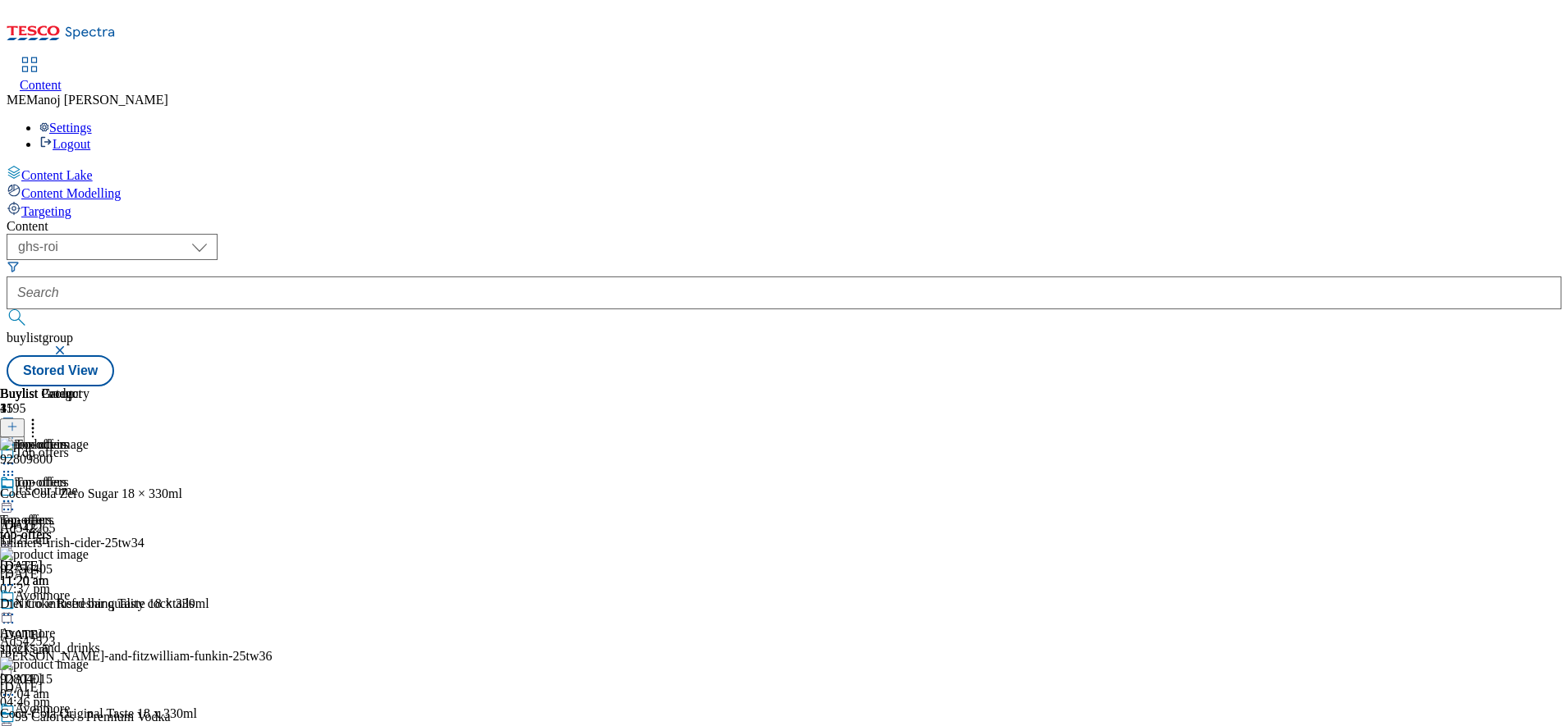
click at [41, 416] on icon at bounding box center [33, 424] width 17 height 17
click at [1444, 387] on div "Buylist Group 1195 Top offers It's our time Ad542265 bulmers-irish-cider-25tw34…" at bounding box center [784, 387] width 1555 height 0
click at [41, 416] on icon at bounding box center [33, 424] width 17 height 17
click at [1464, 387] on div "Buylist Group 1195 Top offers It's our time Ad542265 bulmers-irish-cider-25tw34…" at bounding box center [784, 387] width 1555 height 0
click at [1434, 387] on div "Buylist Group 1195 Top offers It's our time Ad542265 bulmers-irish-cider-25tw34…" at bounding box center [784, 387] width 1555 height 0
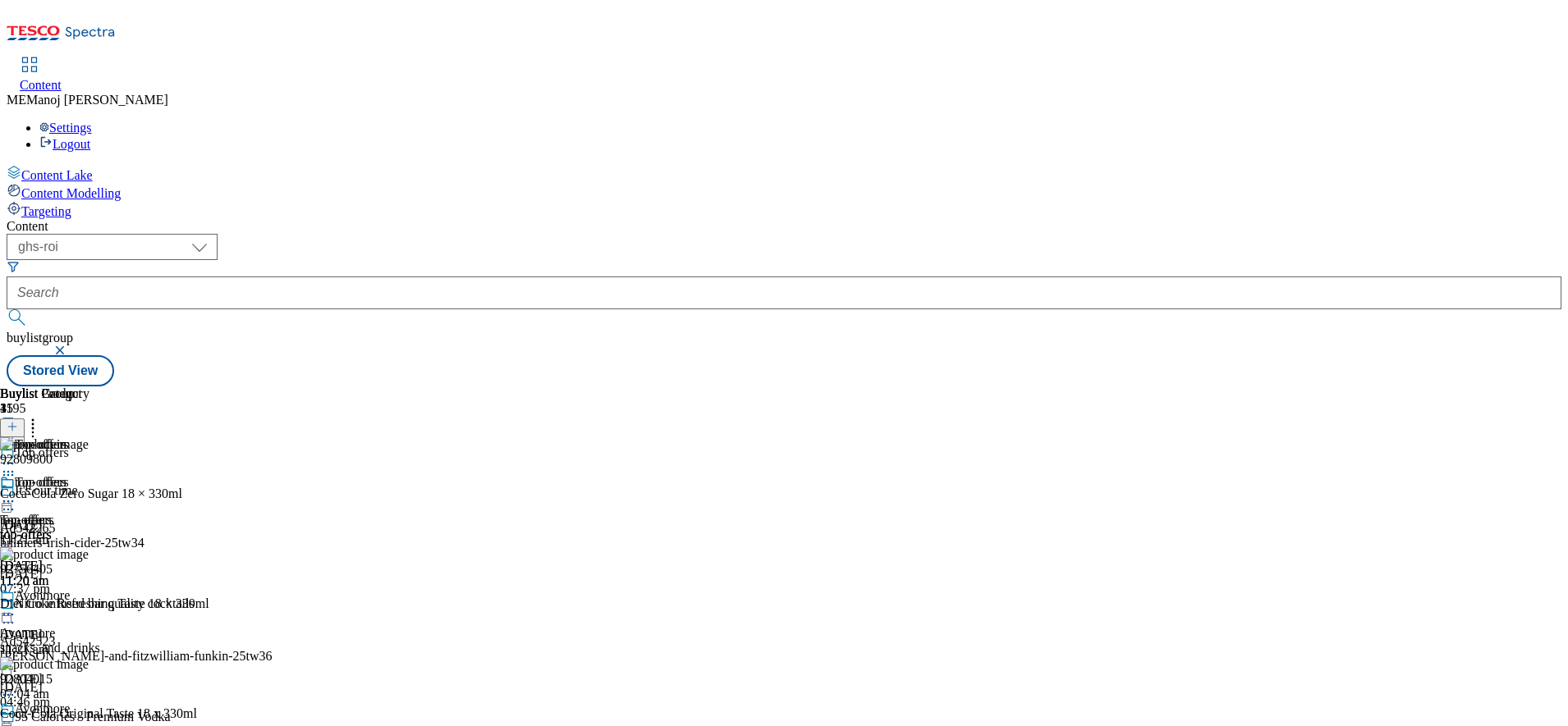
click at [41, 416] on icon at bounding box center [33, 424] width 17 height 17
click at [1430, 387] on div "Buylist Group 1195 Top offers It's our time Ad542265 bulmers-irish-cider-25tw34…" at bounding box center [784, 387] width 1555 height 0
click at [1277, 219] on div "Content ( optional ) ghs-roi ghs-[GEOGRAPHIC_DATA] ighs-cz ighs-hu ighs-sk ghs-…" at bounding box center [784, 302] width 1555 height 168
click at [1467, 387] on div "Buylist Group 1195 Top offers It's our time Ad542265 bulmers-irish-cider-25tw34…" at bounding box center [784, 387] width 1555 height 0
click at [1469, 387] on div "Buylist Group 1195 Top offers It's our time Ad542265 bulmers-irish-cider-25tw34…" at bounding box center [784, 387] width 1555 height 0
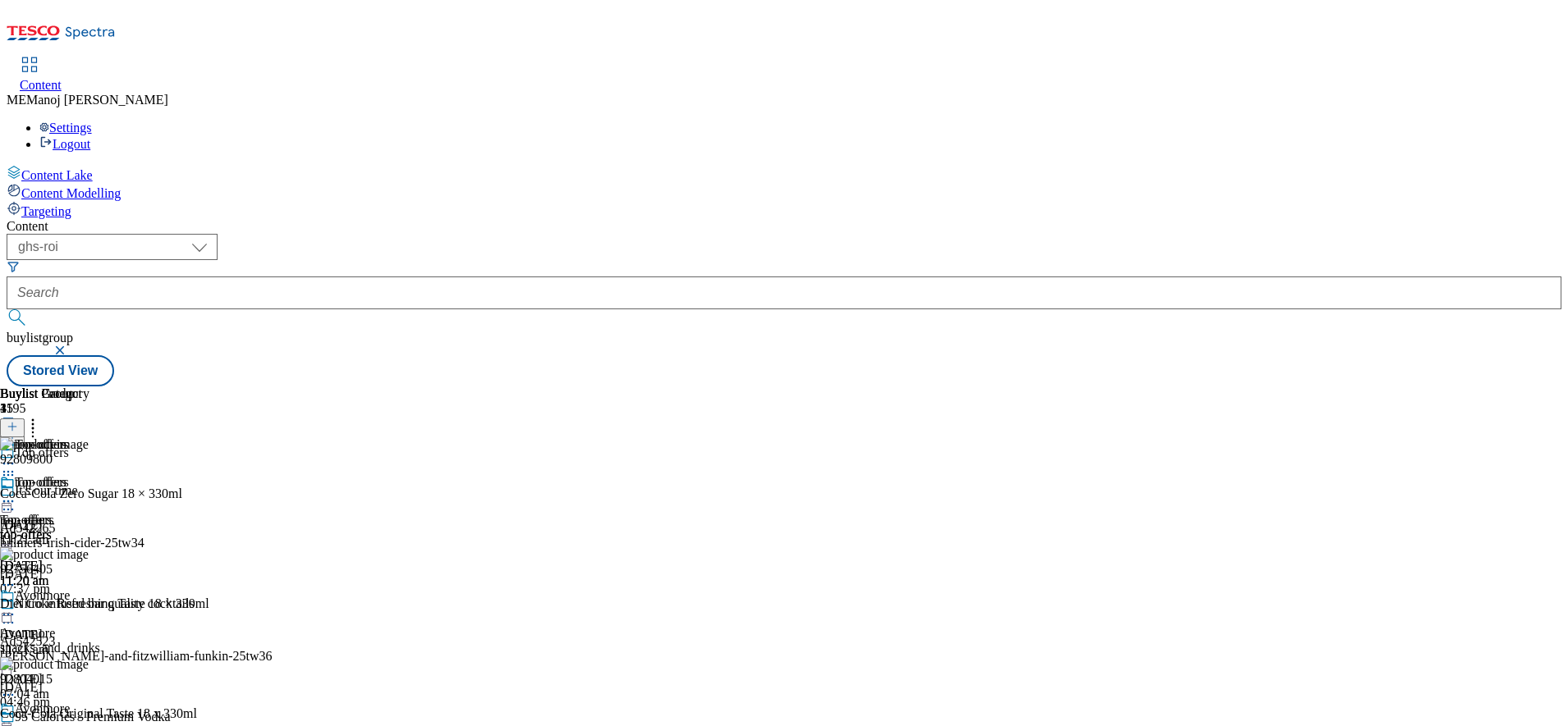
click at [14, 501] on circle at bounding box center [13, 502] width 2 height 2
click at [89, 606] on span "Preview" at bounding box center [69, 612] width 39 height 12
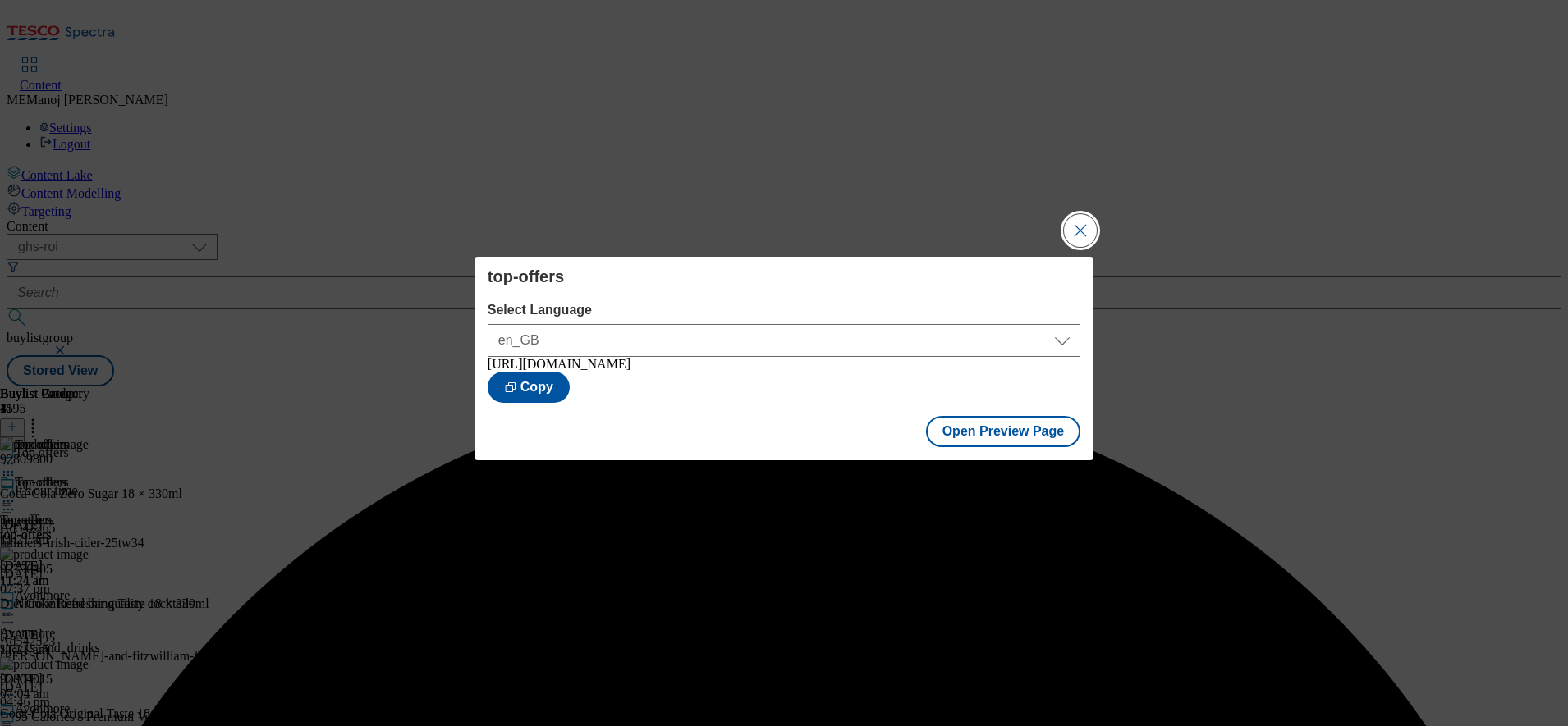
click at [1090, 228] on button "Close Modal" at bounding box center [1080, 230] width 33 height 33
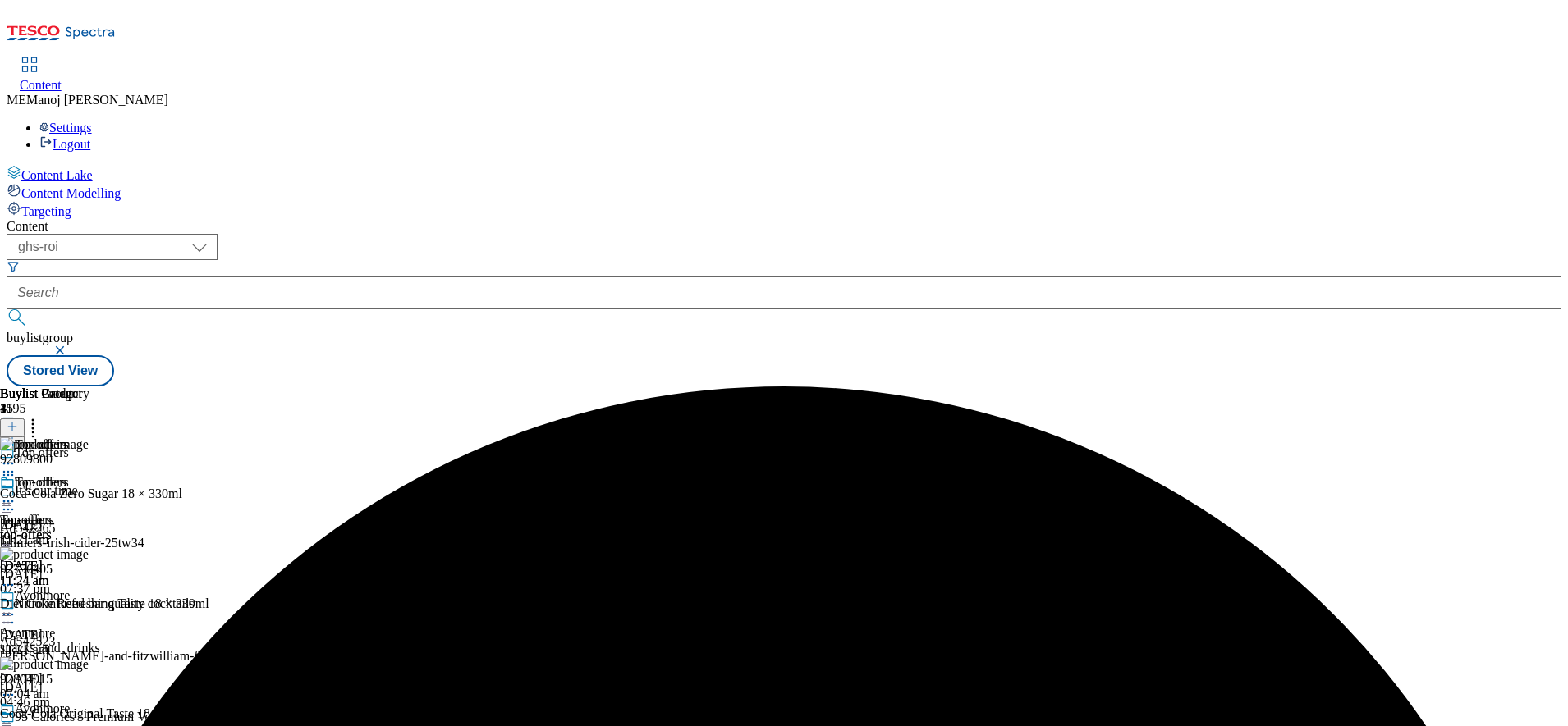
click at [17, 493] on icon at bounding box center [8, 501] width 17 height 17
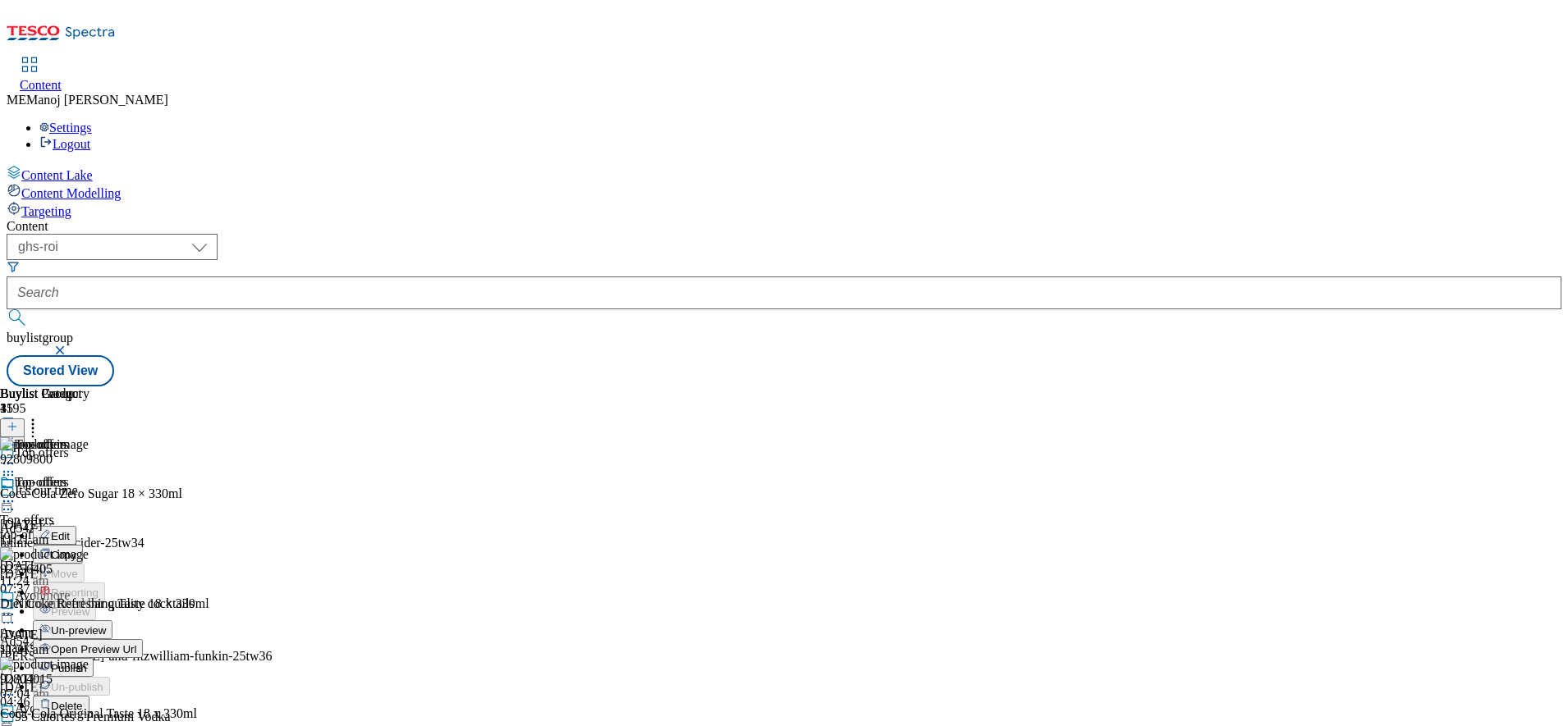
click at [87, 663] on span "Publish" at bounding box center [68, 668] width 36 height 12
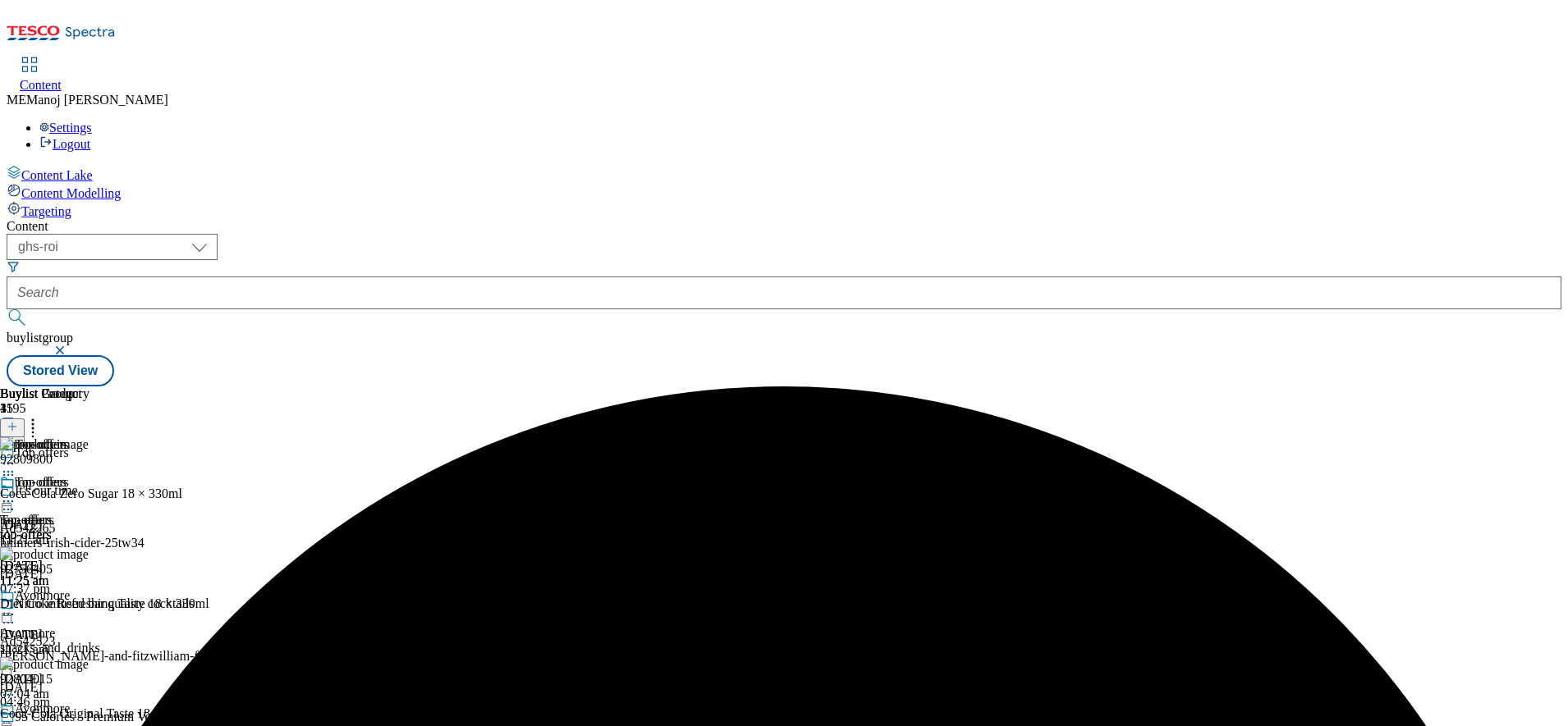
click at [41, 416] on icon at bounding box center [33, 424] width 17 height 17
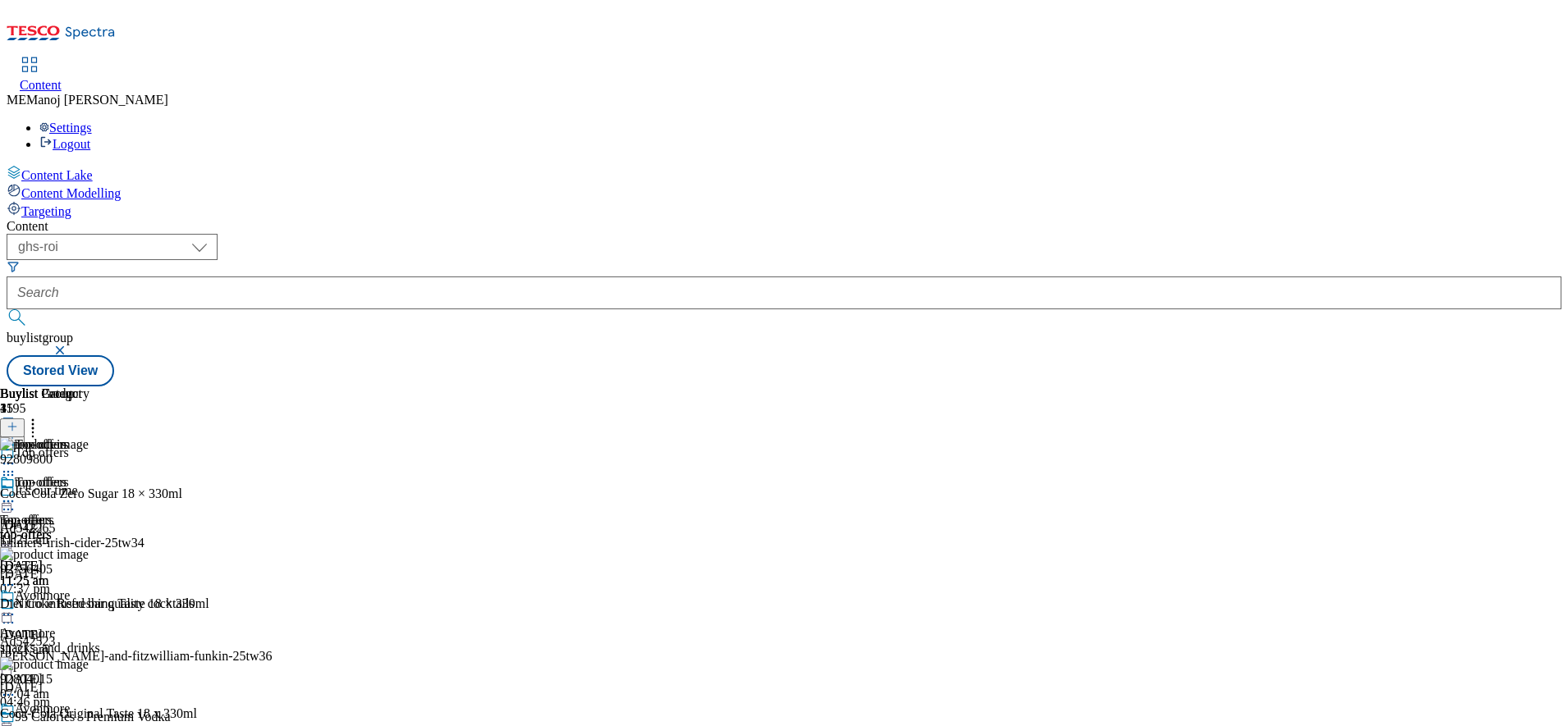
click at [17, 493] on icon at bounding box center [8, 501] width 17 height 17
click at [103, 681] on span "Un-publish" at bounding box center [76, 687] width 53 height 12
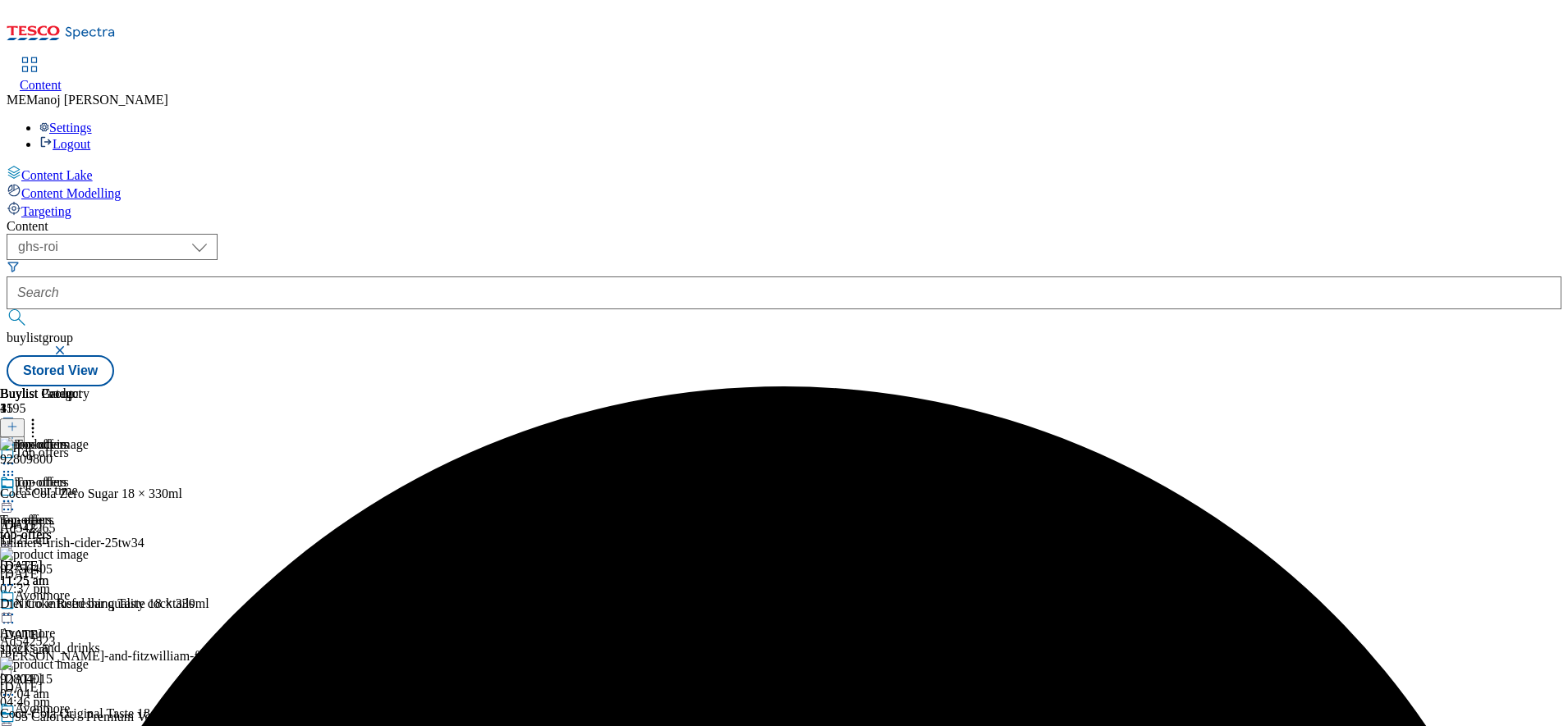
click at [17, 493] on icon at bounding box center [8, 501] width 17 height 17
click at [106, 625] on span "Un-preview" at bounding box center [77, 631] width 55 height 12
click at [41, 416] on icon at bounding box center [33, 424] width 17 height 17
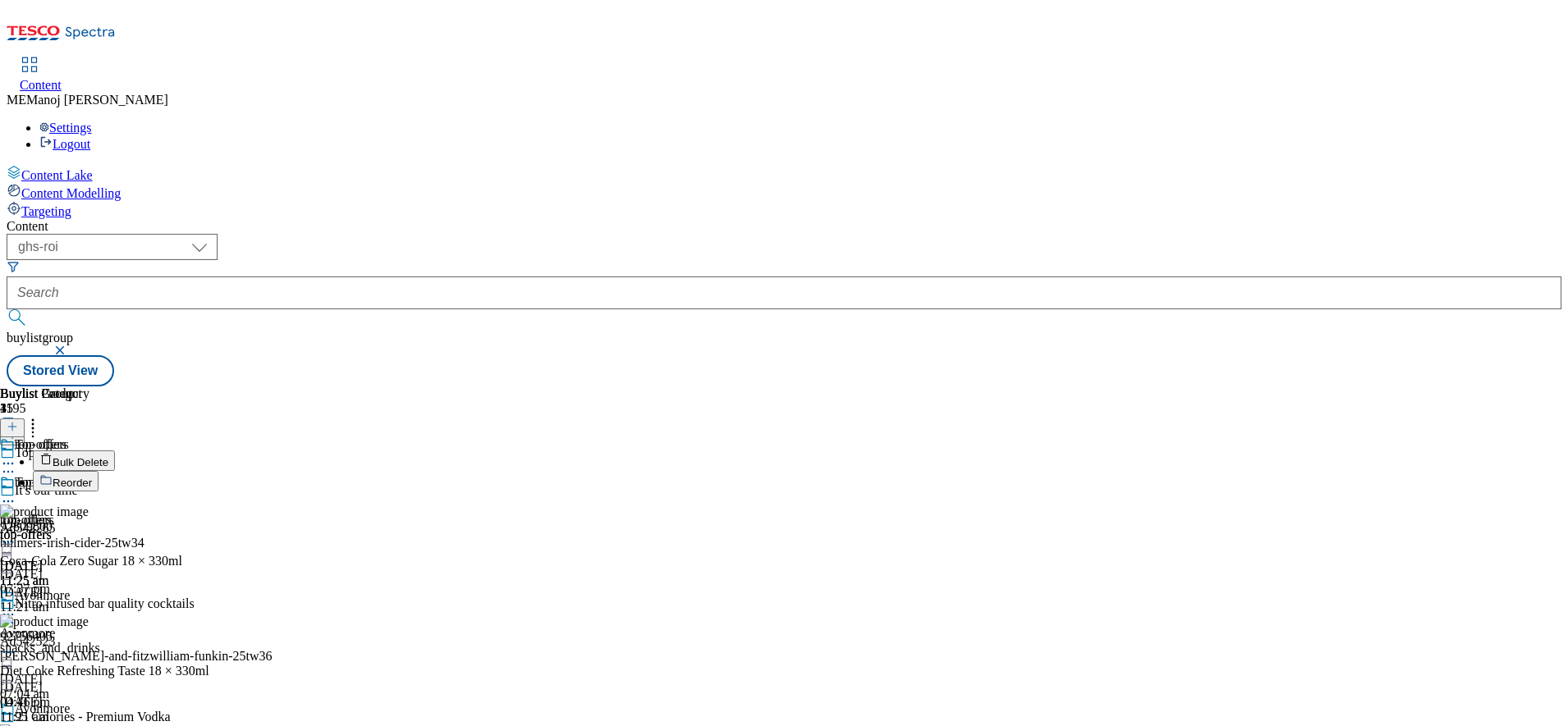
click at [115, 450] on button "Bulk Delete" at bounding box center [73, 460] width 82 height 21
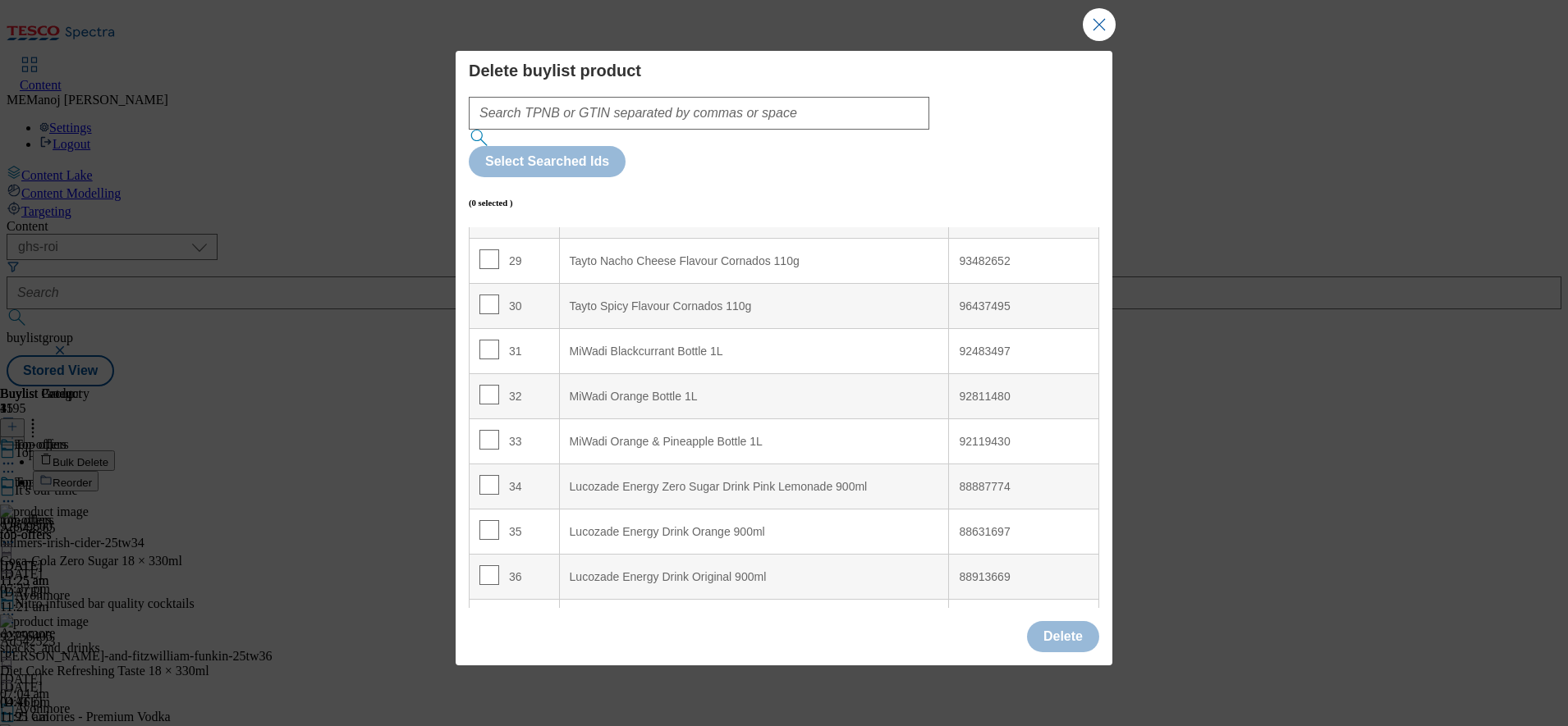
scroll to position [1696, 0]
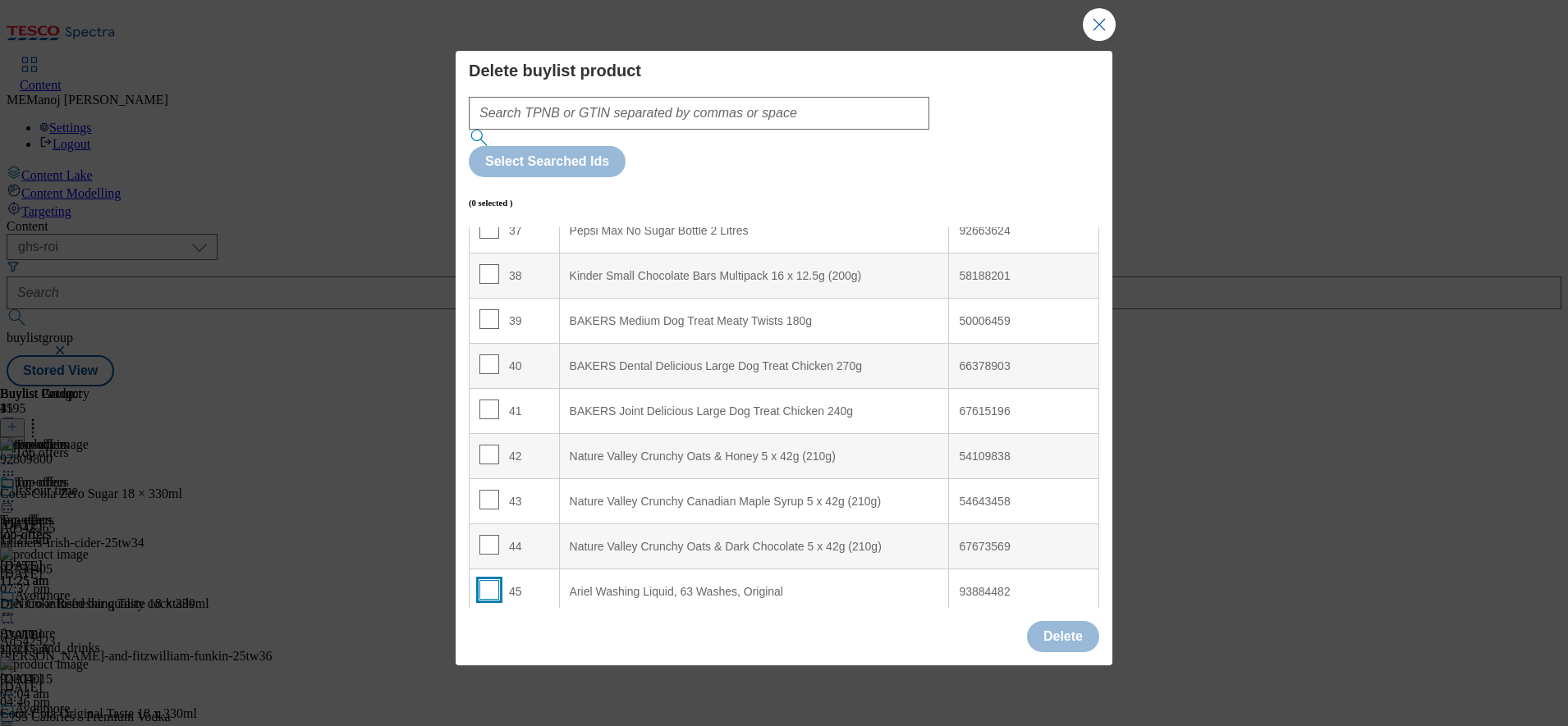
click at [488, 580] on input "Modal" at bounding box center [489, 590] width 20 height 20
checkbox input "true"
click at [1042, 621] on button "Delete" at bounding box center [1063, 636] width 72 height 31
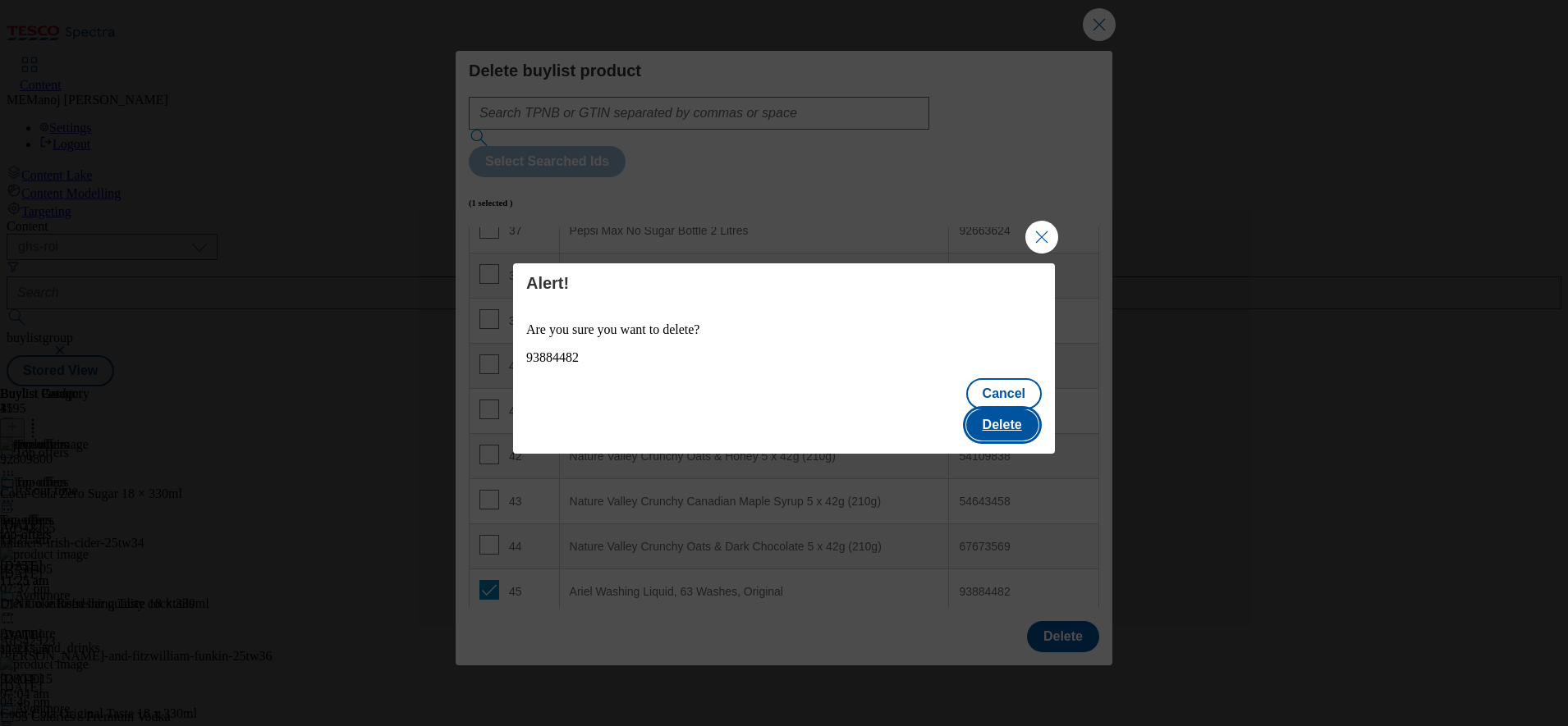
click at [1002, 410] on button "Delete" at bounding box center [1002, 424] width 72 height 31
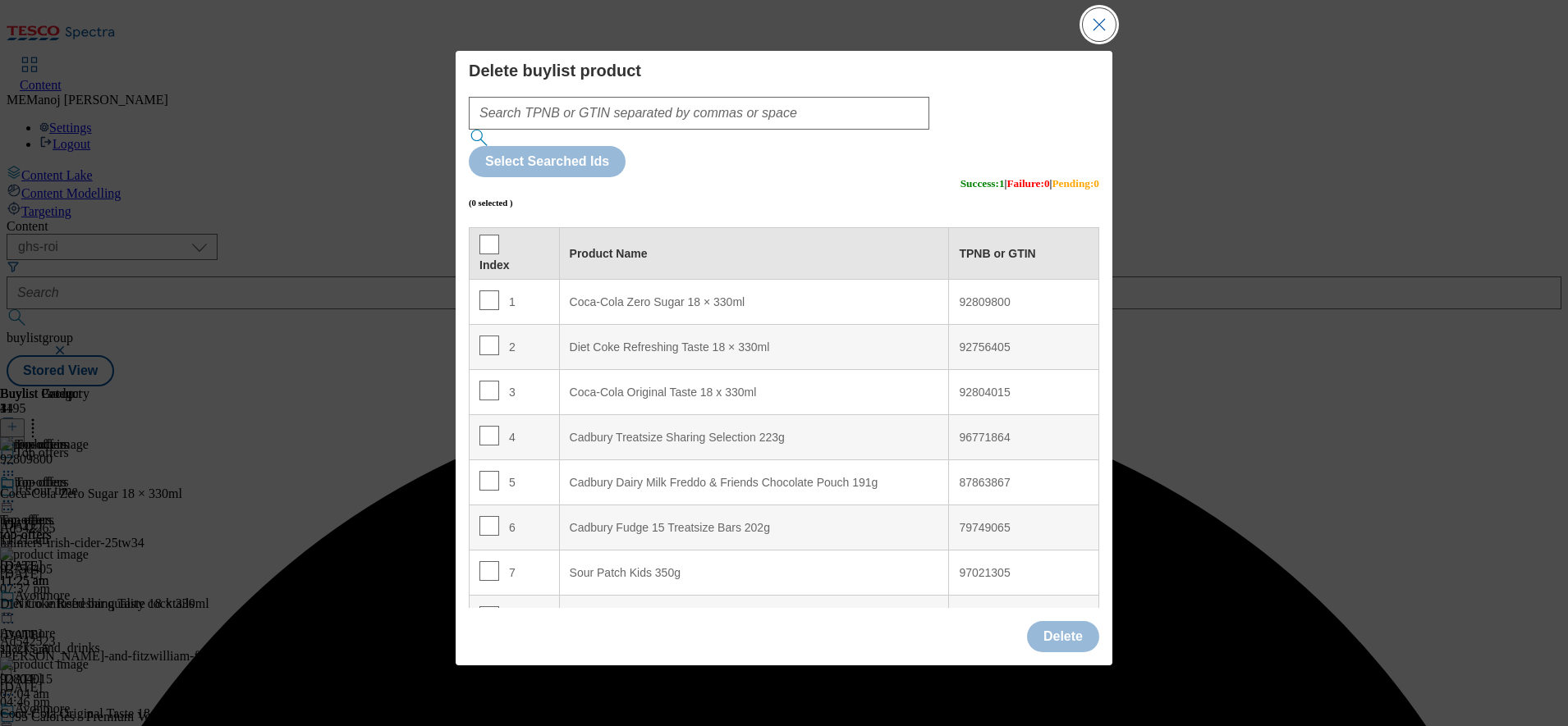
click at [1101, 41] on button "Close Modal" at bounding box center [1099, 24] width 33 height 33
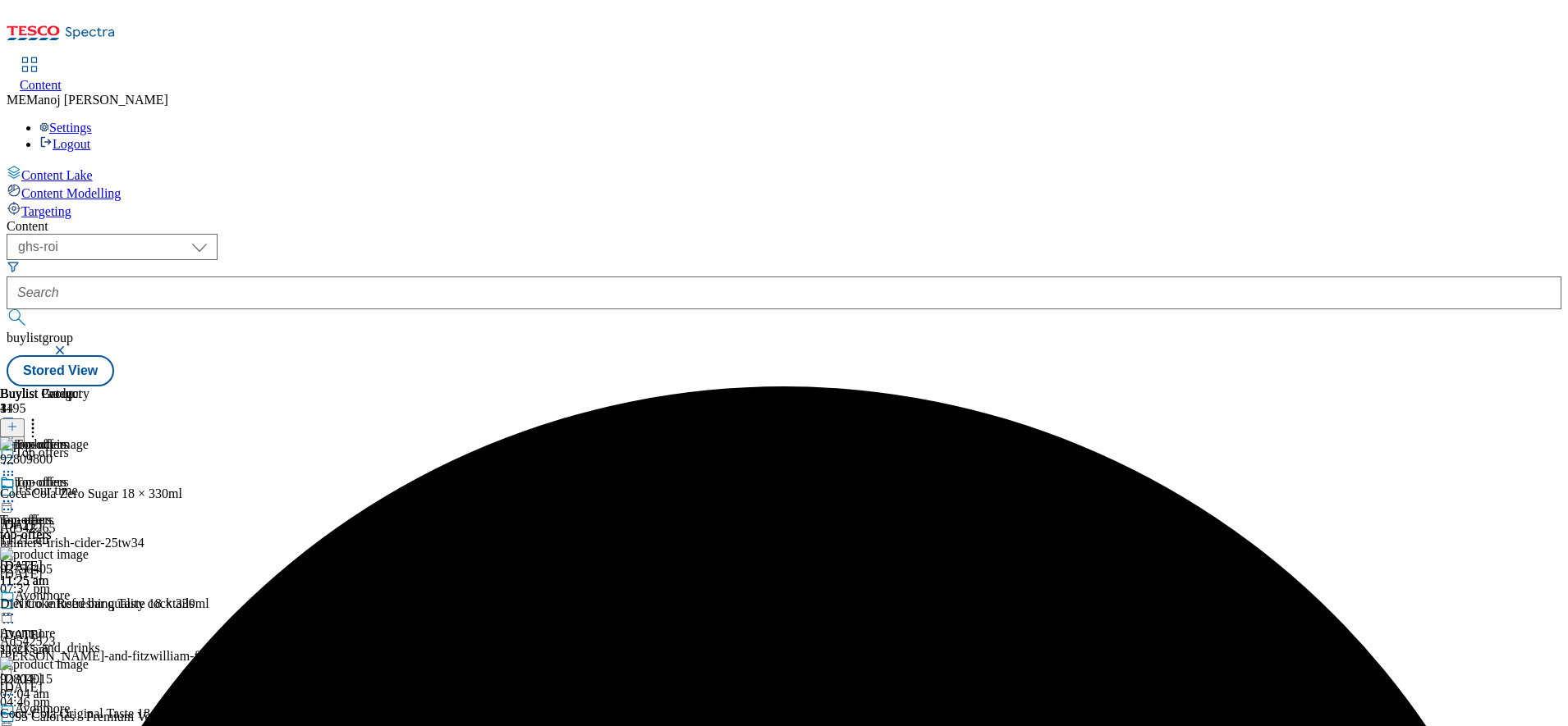
click at [17, 493] on icon at bounding box center [8, 501] width 17 height 17
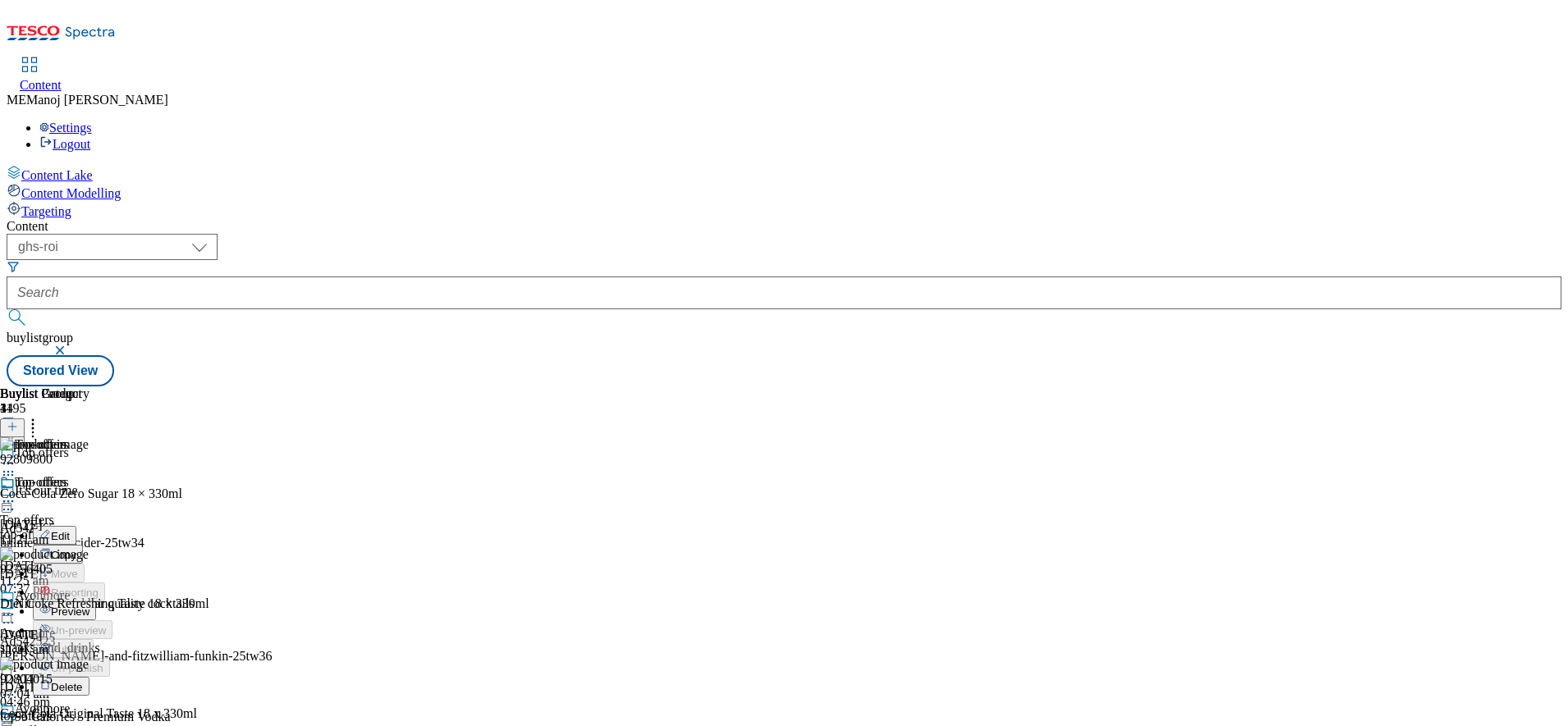
click at [89, 606] on span "Preview" at bounding box center [69, 612] width 39 height 12
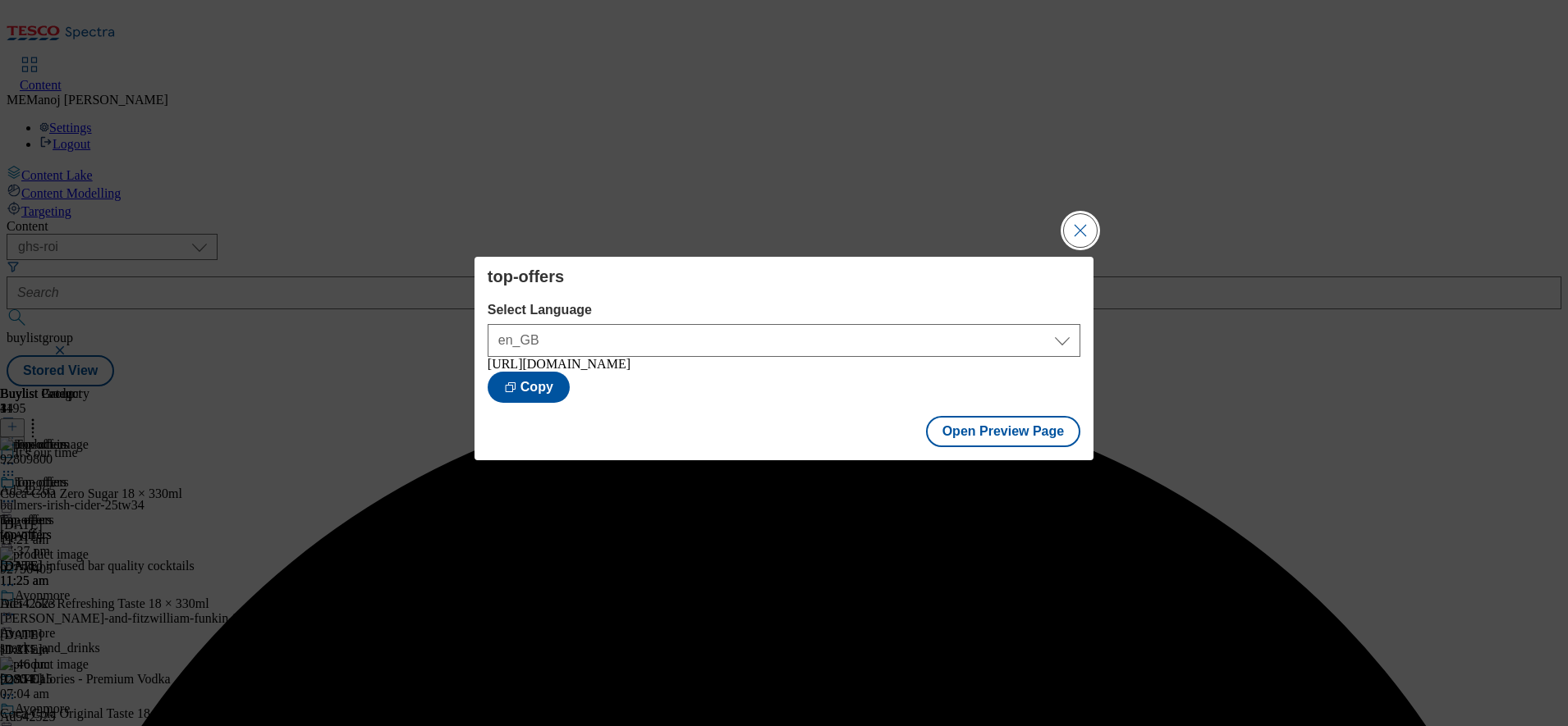
click at [1086, 227] on button "Close Modal" at bounding box center [1080, 230] width 33 height 33
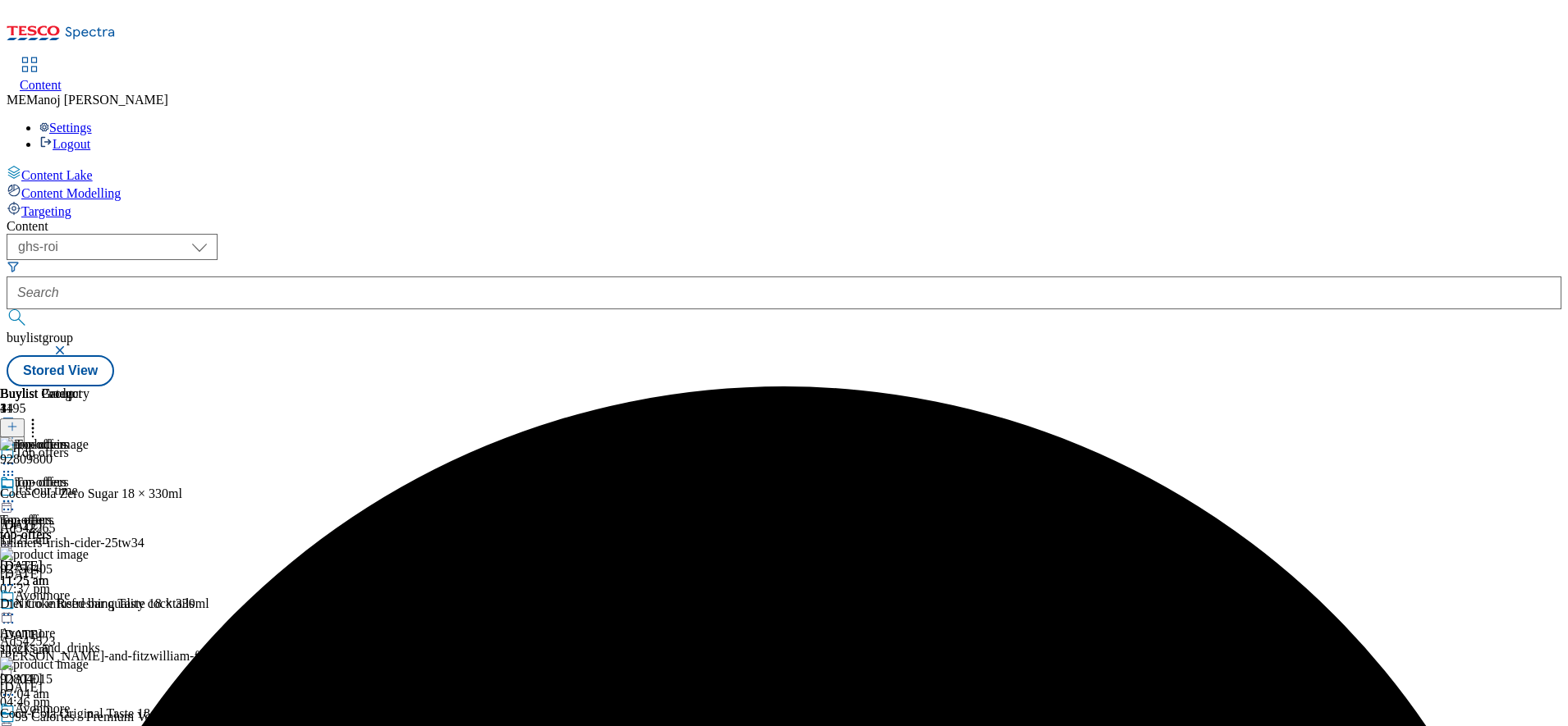
click at [17, 493] on icon at bounding box center [8, 501] width 17 height 17
click at [87, 663] on span "Publish" at bounding box center [68, 668] width 36 height 12
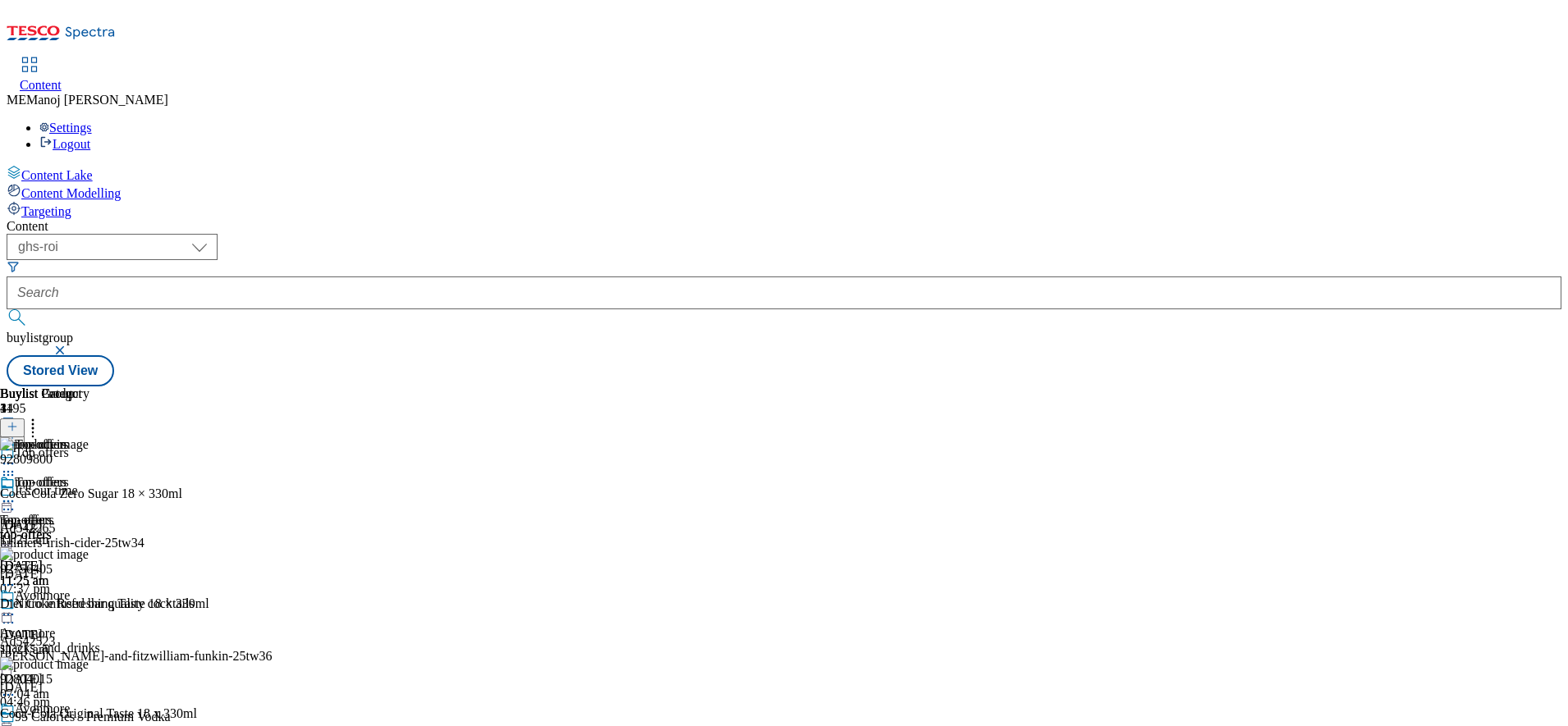
click at [1251, 234] on div "( optional ) ghs-roi ghs-[GEOGRAPHIC_DATA] ighs-cz ighs-hu ighs-sk ghs-roi buyl…" at bounding box center [784, 310] width 1555 height 153
click at [17, 493] on icon at bounding box center [8, 501] width 17 height 17
click at [1294, 234] on div "( optional ) ghs-roi ghs-[GEOGRAPHIC_DATA] ighs-cz ighs-hu ighs-sk ghs-roi buyl…" at bounding box center [784, 310] width 1555 height 153
